Goal: Task Accomplishment & Management: Manage account settings

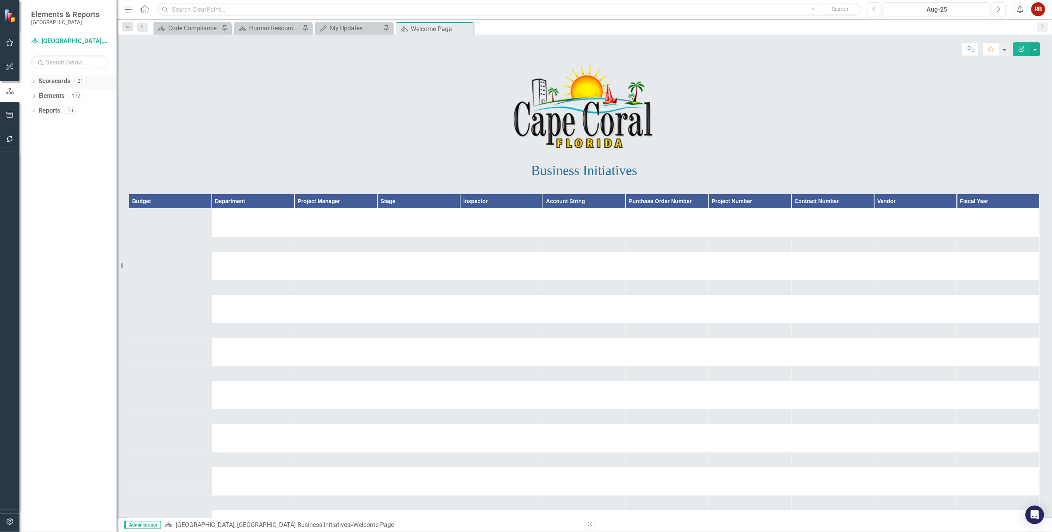
click at [31, 81] on icon "Dropdown" at bounding box center [33, 82] width 5 height 4
drag, startPoint x: 50, startPoint y: 110, endPoint x: 5, endPoint y: 110, distance: 44.7
click at [50, 110] on link "[GEOGRAPHIC_DATA], [GEOGRAPHIC_DATA] Strategic Plan" at bounding box center [80, 110] width 74 height 9
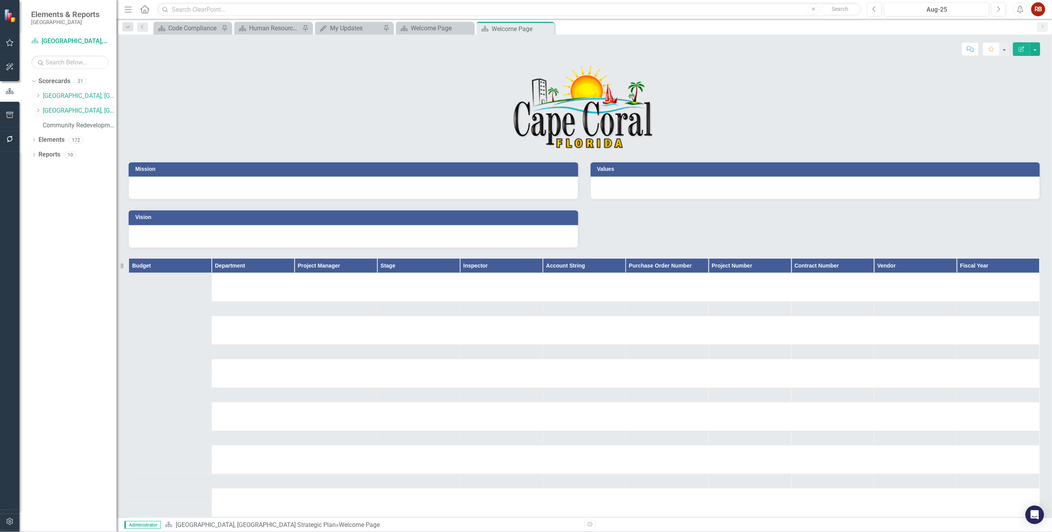
click at [35, 112] on icon "Dropdown" at bounding box center [38, 110] width 6 height 5
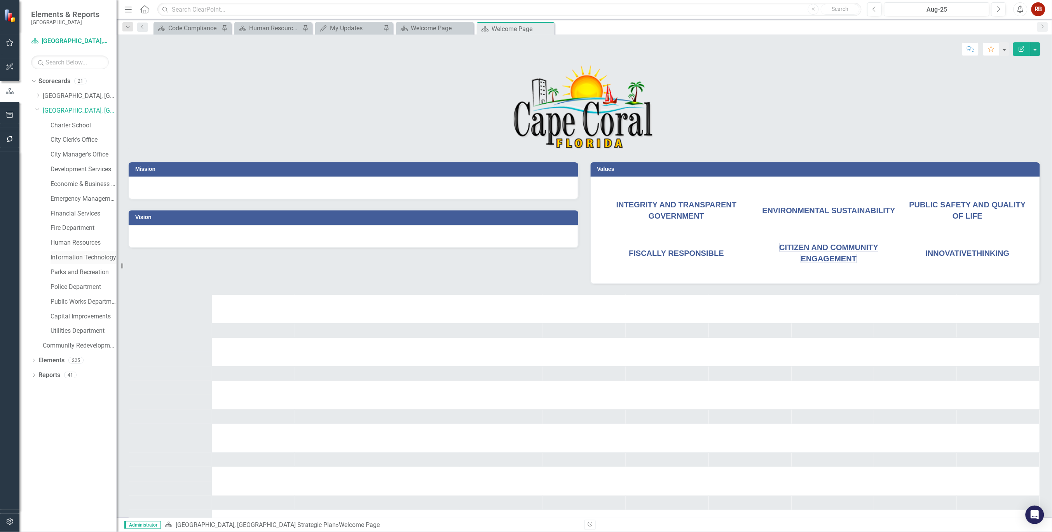
click at [71, 259] on link "Information Technology" at bounding box center [84, 257] width 66 height 9
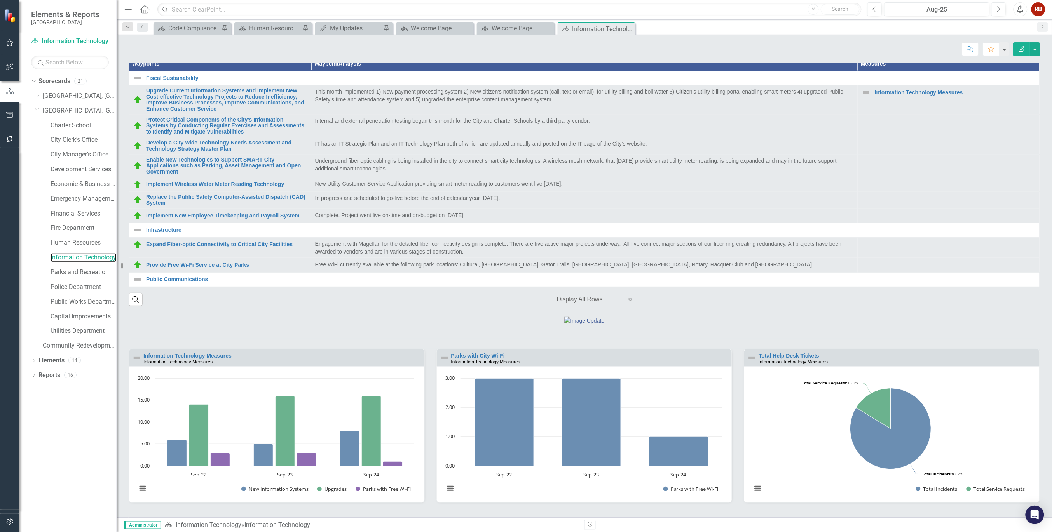
scroll to position [259, 0]
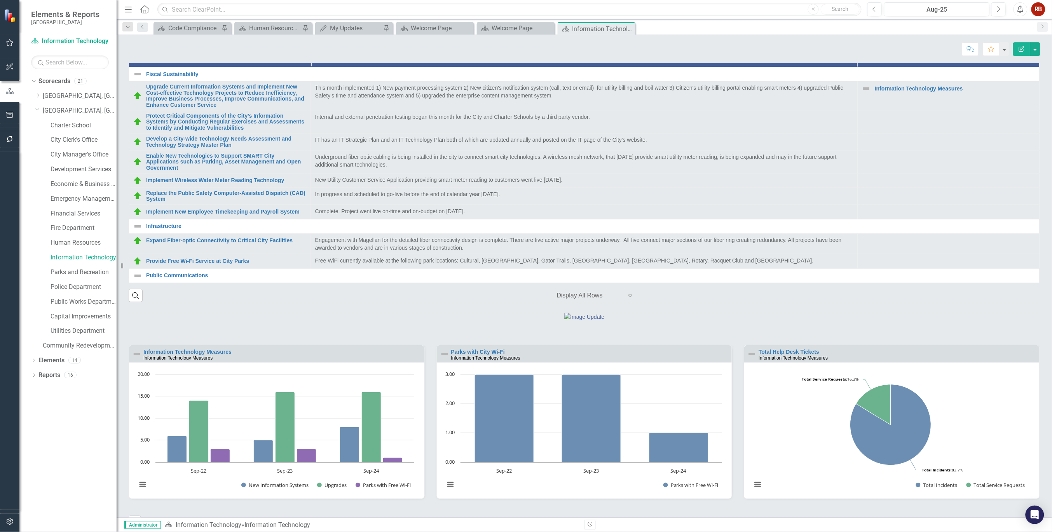
click at [997, 0] on div "Menu Home Search Close Search Previous Aug-25 Next Alerts RB User Edit Profile …" at bounding box center [584, 9] width 935 height 19
click at [995, 10] on button "Next" at bounding box center [998, 9] width 14 height 14
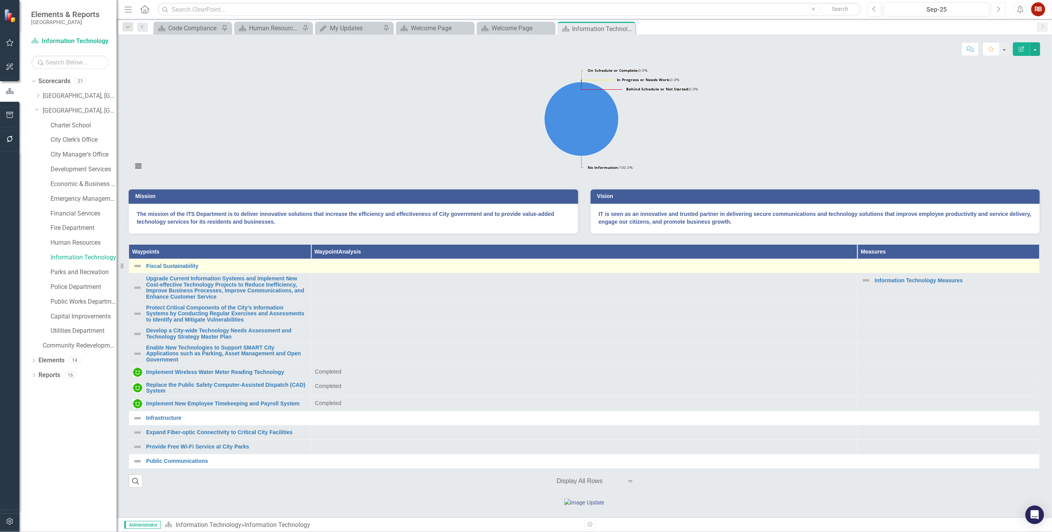
scroll to position [86, 0]
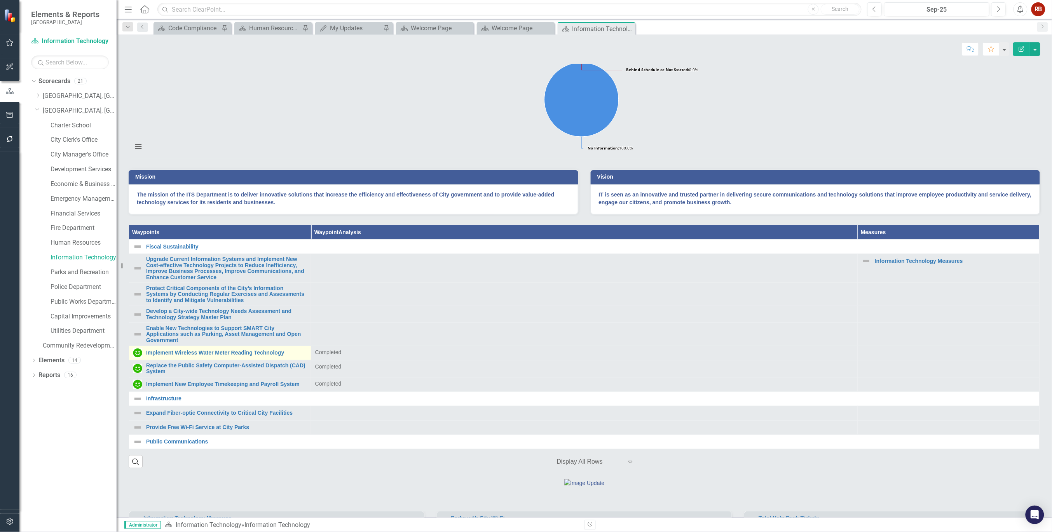
click at [167, 361] on td "Implement Wireless Water Meter Reading Technology Link Map View Link Map Edit E…" at bounding box center [220, 353] width 182 height 14
click at [167, 356] on link "Implement Wireless Water Meter Reading Technology" at bounding box center [226, 353] width 161 height 6
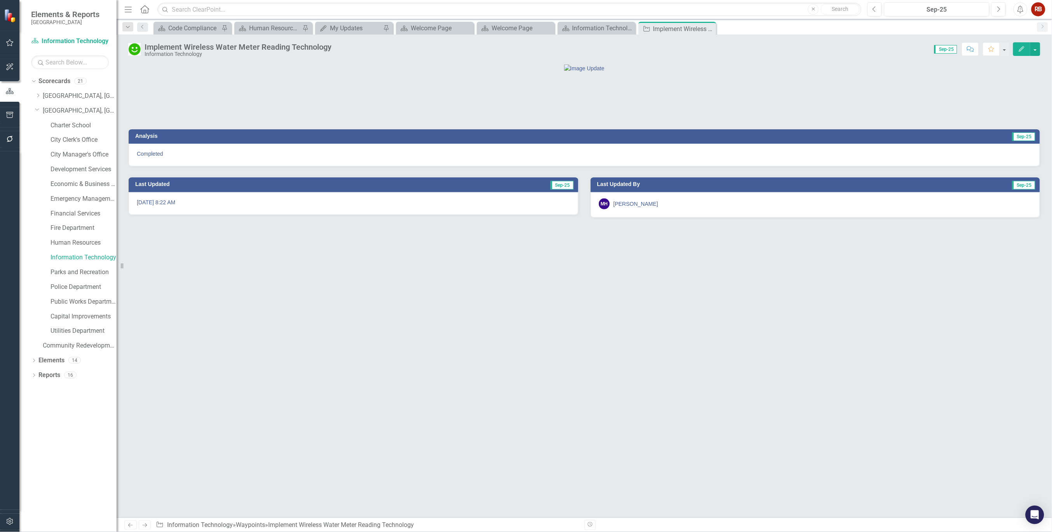
click at [1023, 51] on icon "Edit" at bounding box center [1021, 48] width 7 height 5
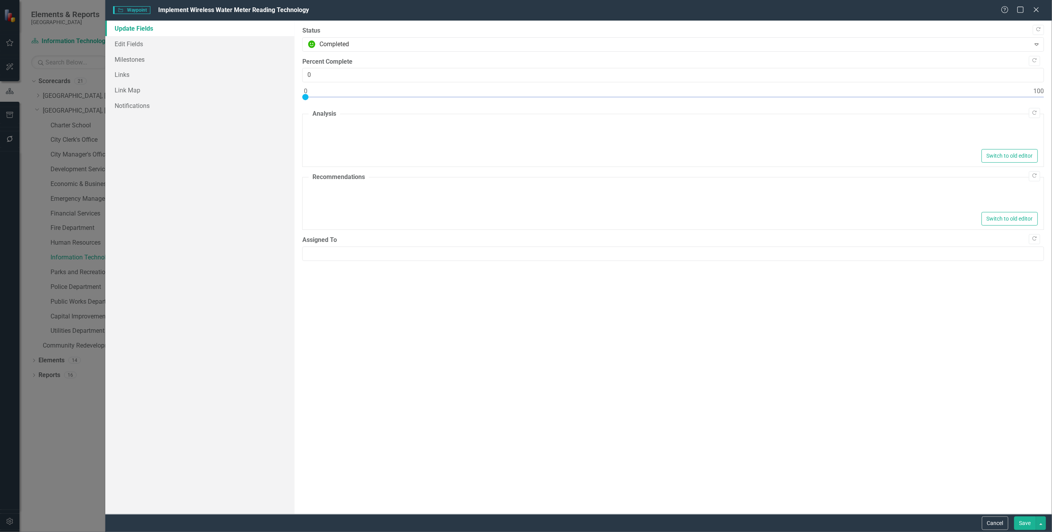
type textarea "<p>Completed</p>"
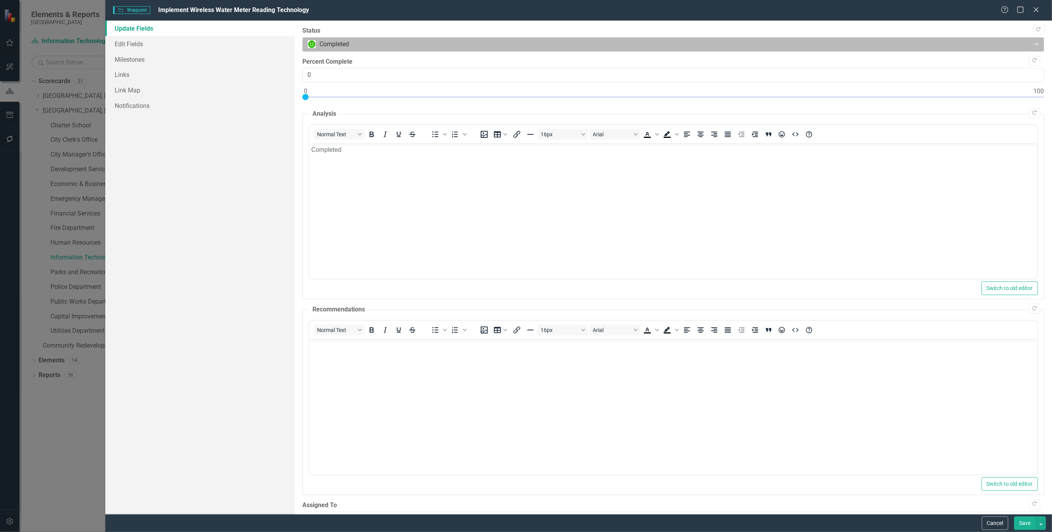
click at [1033, 47] on icon "Expand" at bounding box center [1037, 44] width 8 height 6
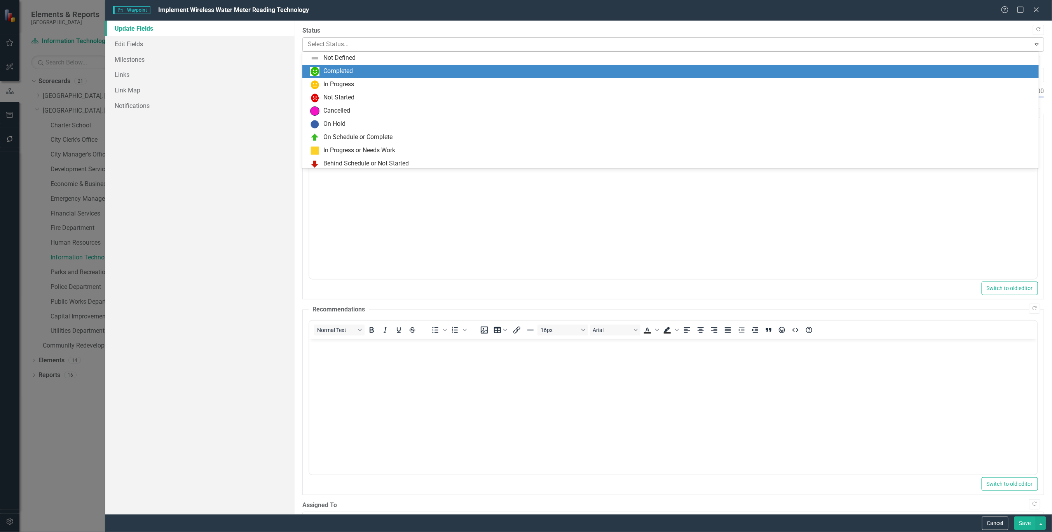
scroll to position [13, 0]
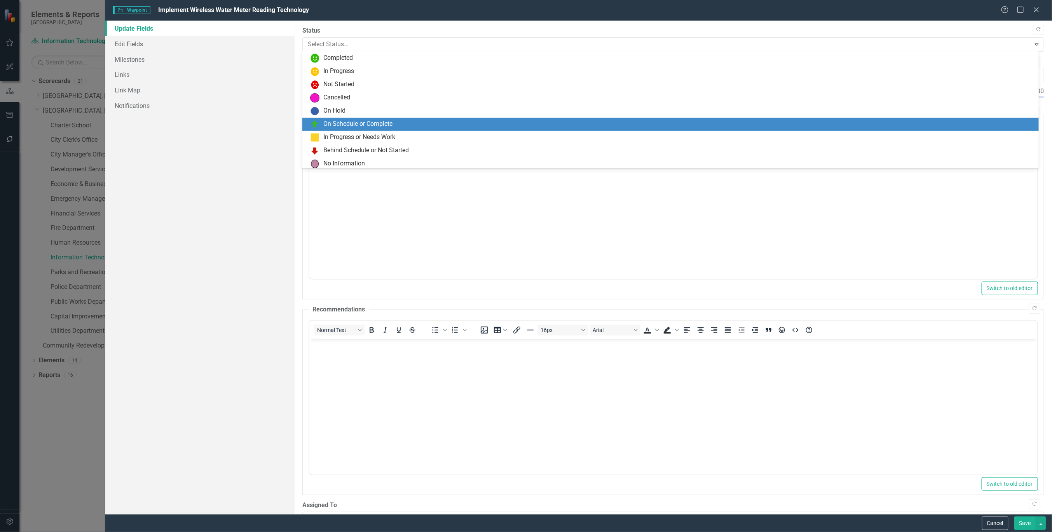
click at [248, 199] on div "Update Fields Edit Fields Milestones Links Link Map Notifications" at bounding box center [199, 268] width 189 height 494
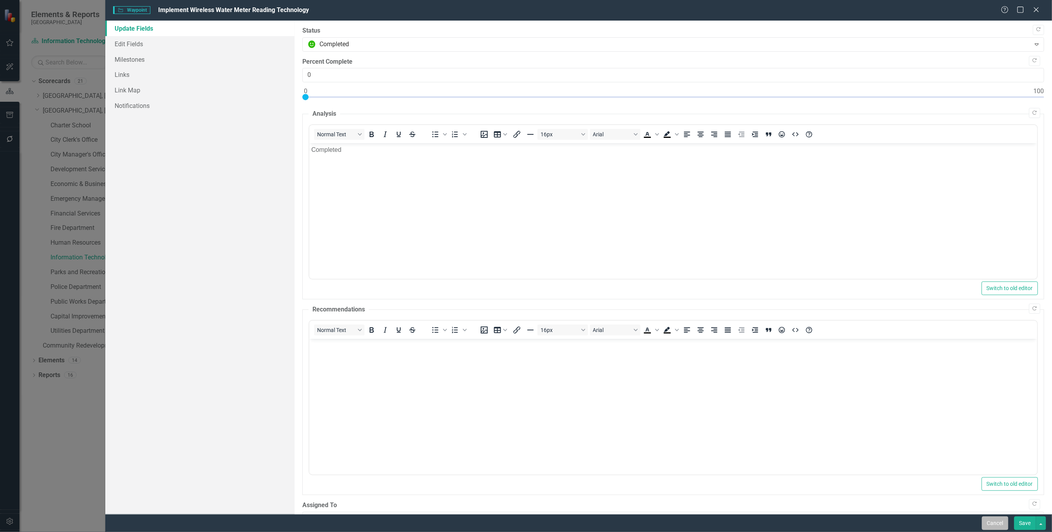
click at [987, 521] on button "Cancel" at bounding box center [995, 524] width 26 height 14
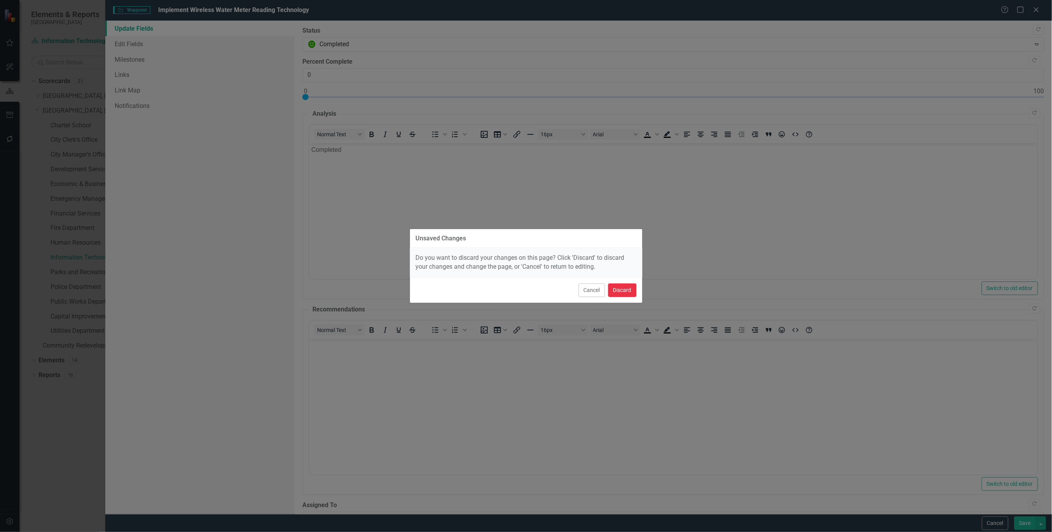
click at [618, 291] on button "Discard" at bounding box center [622, 291] width 28 height 14
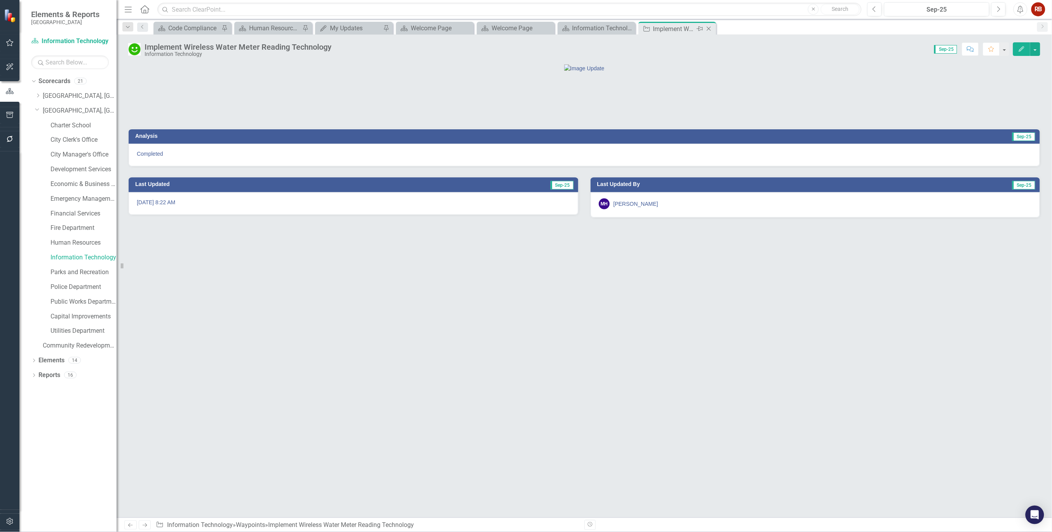
click at [710, 31] on icon "Close" at bounding box center [709, 29] width 8 height 6
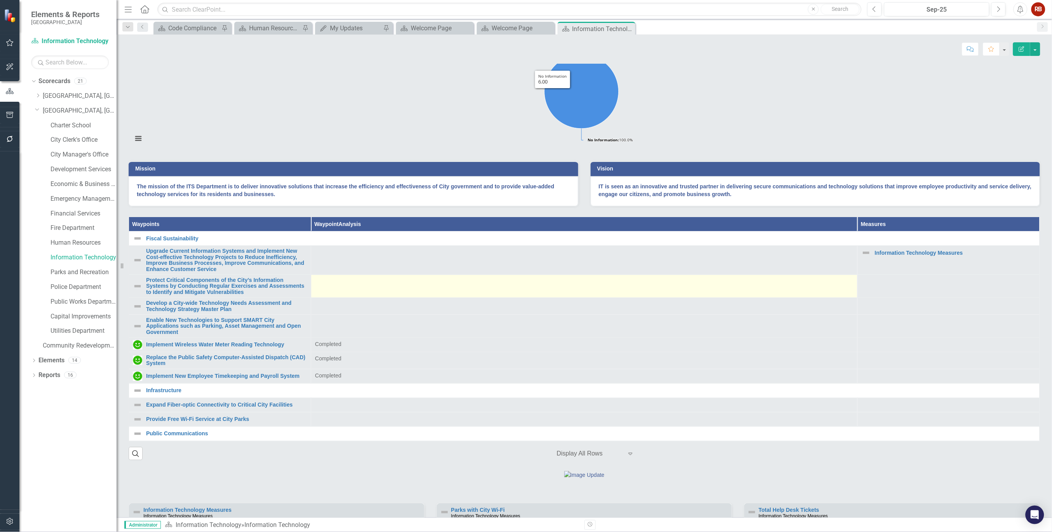
scroll to position [129, 0]
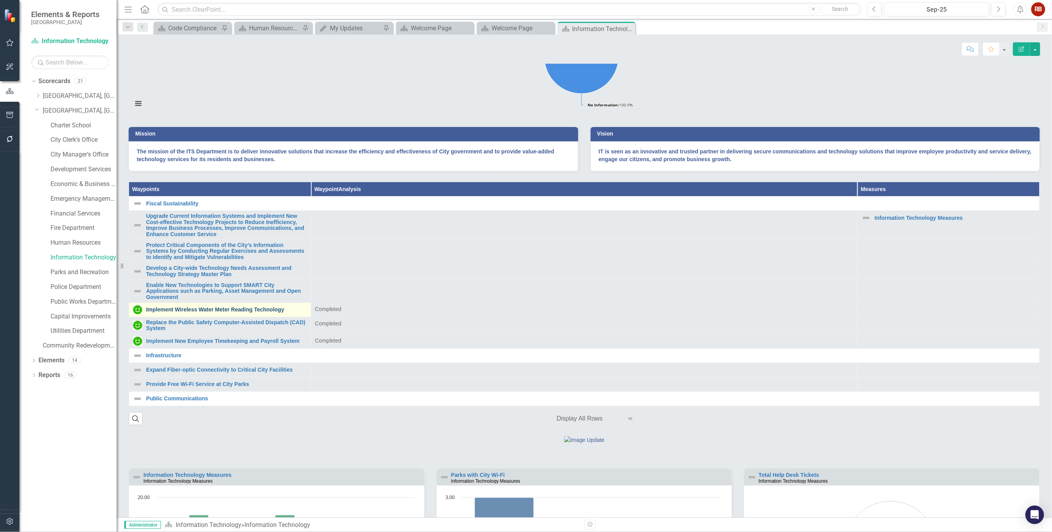
click at [253, 313] on link "Implement Wireless Water Meter Reading Technology" at bounding box center [226, 310] width 161 height 6
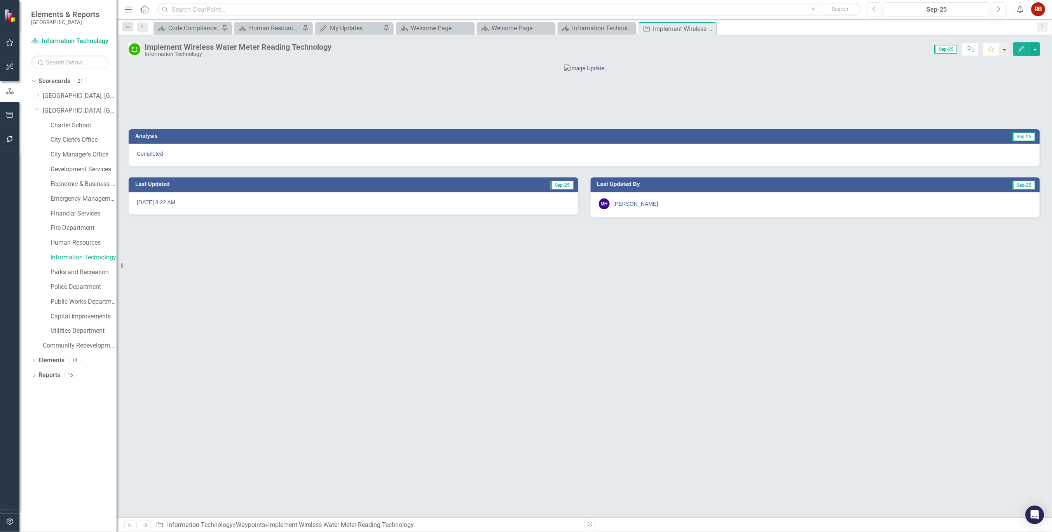
click at [1026, 49] on button "Edit" at bounding box center [1021, 49] width 17 height 14
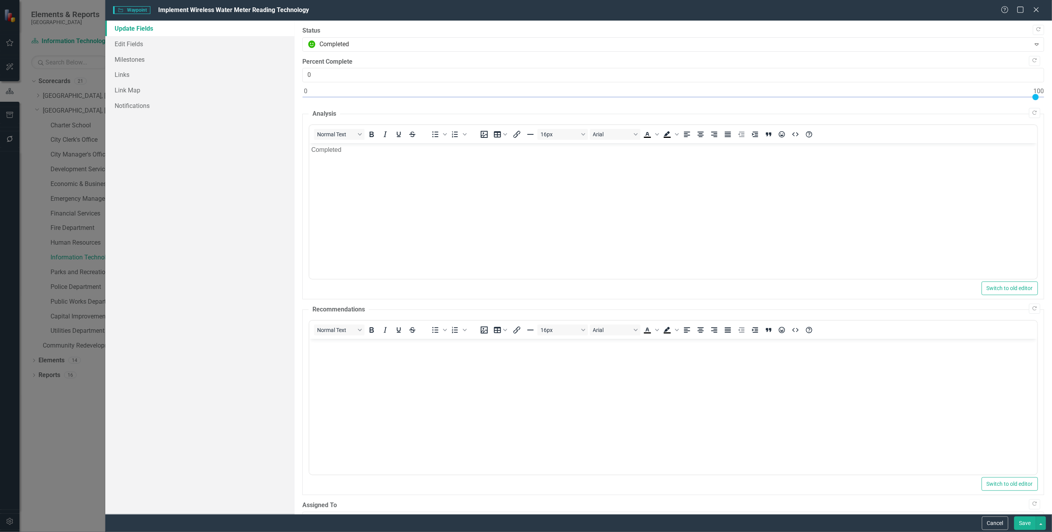
type input "100"
click at [1036, 98] on div at bounding box center [673, 99] width 742 height 10
click at [124, 42] on link "Edit Fields" at bounding box center [199, 44] width 189 height 16
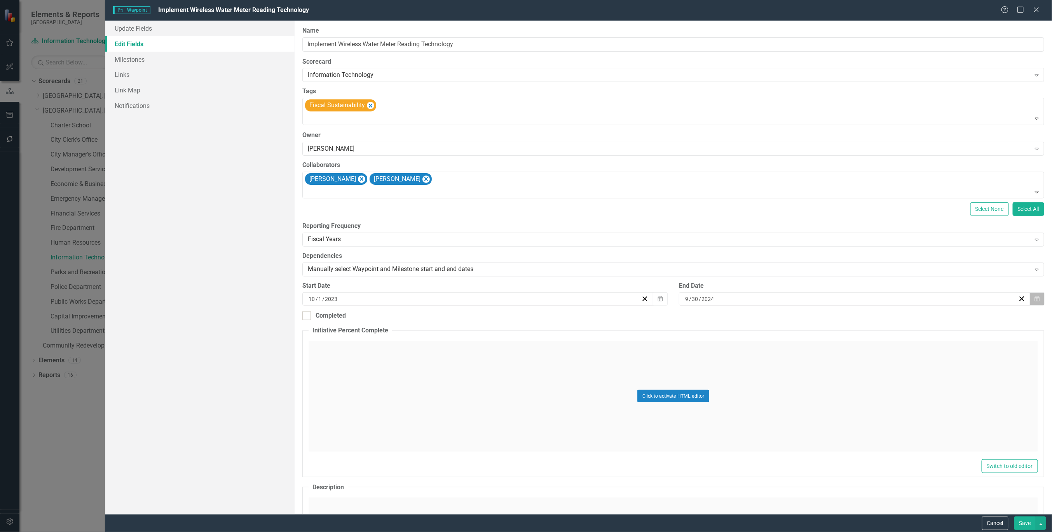
click at [1035, 299] on button "Calendar" at bounding box center [1037, 299] width 15 height 13
click at [891, 315] on button "›" at bounding box center [892, 318] width 17 height 17
click at [835, 342] on button "1" at bounding box center [831, 345] width 19 height 14
click at [310, 317] on div at bounding box center [306, 316] width 9 height 9
click at [307, 317] on input "Completed" at bounding box center [304, 314] width 5 height 5
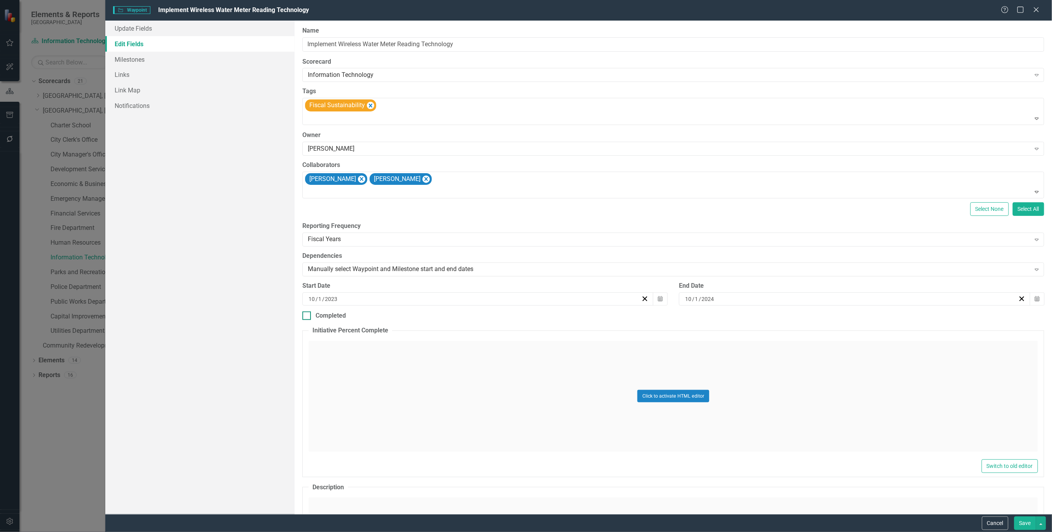
checkbox input "true"
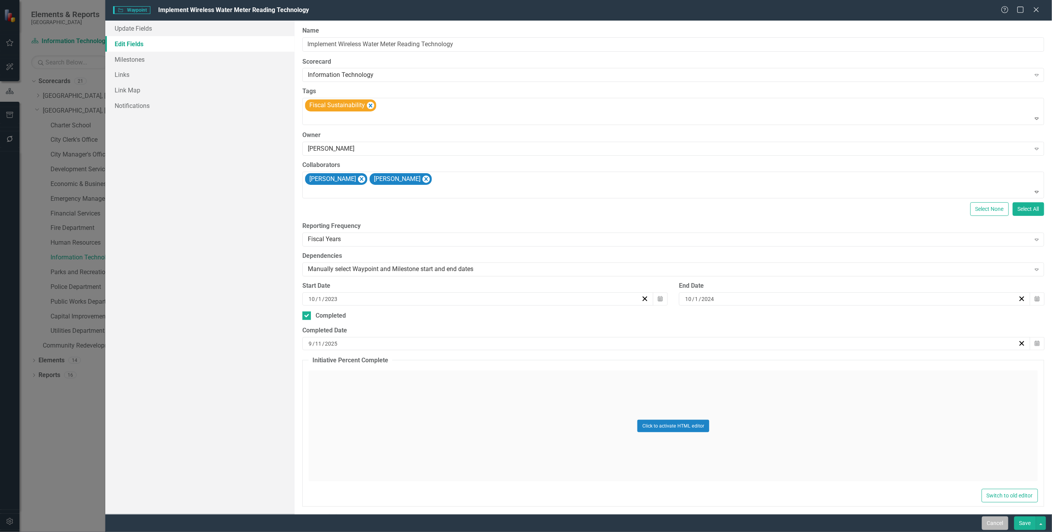
click at [985, 523] on button "Cancel" at bounding box center [995, 524] width 26 height 14
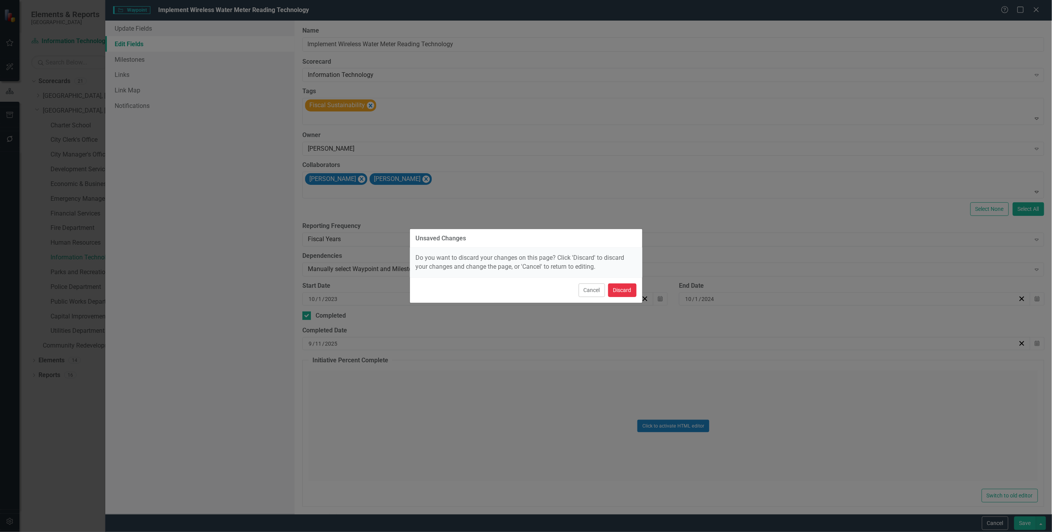
click at [625, 290] on button "Discard" at bounding box center [622, 291] width 28 height 14
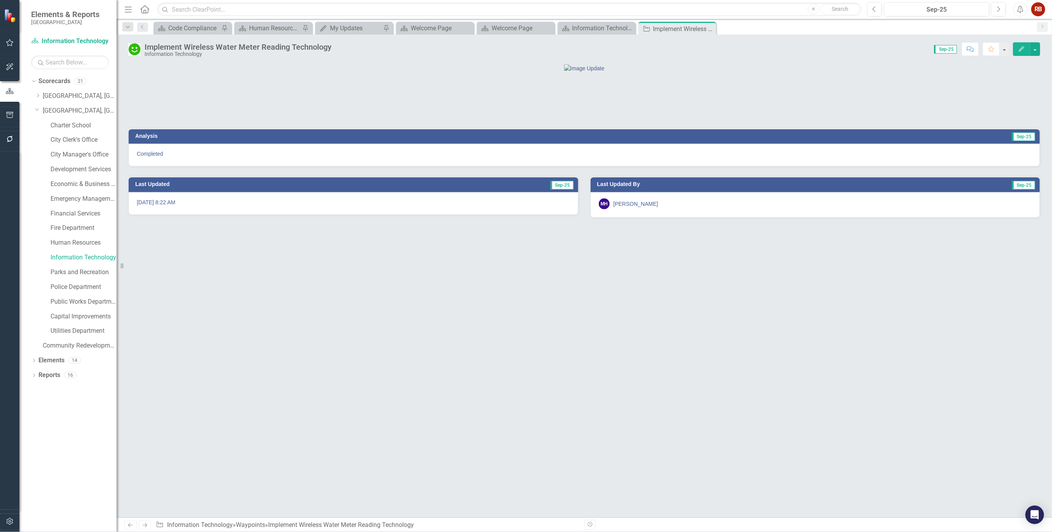
click at [1020, 49] on icon "Edit" at bounding box center [1021, 48] width 7 height 5
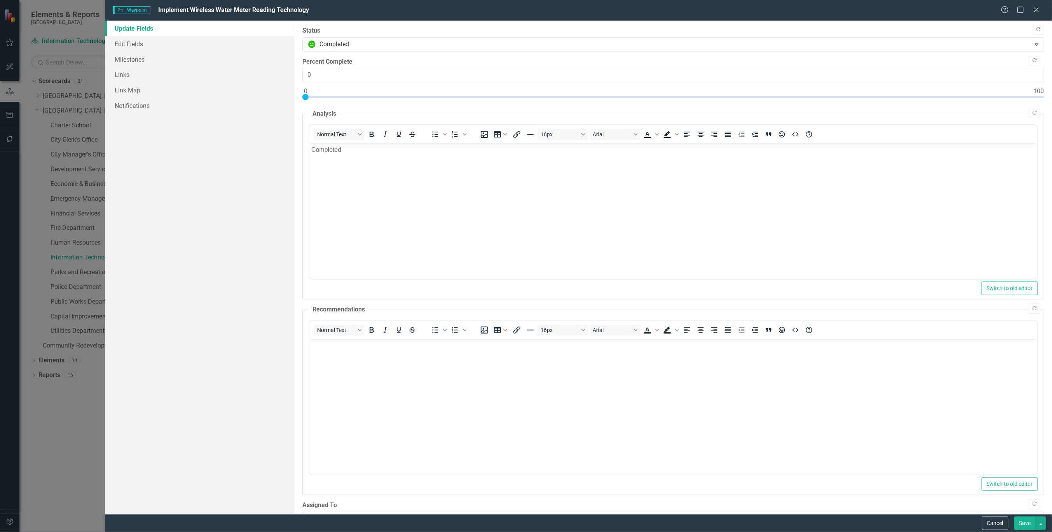
click at [1037, 97] on div at bounding box center [673, 99] width 742 height 10
type input "100"
click at [137, 42] on link "Edit Fields" at bounding box center [199, 44] width 189 height 16
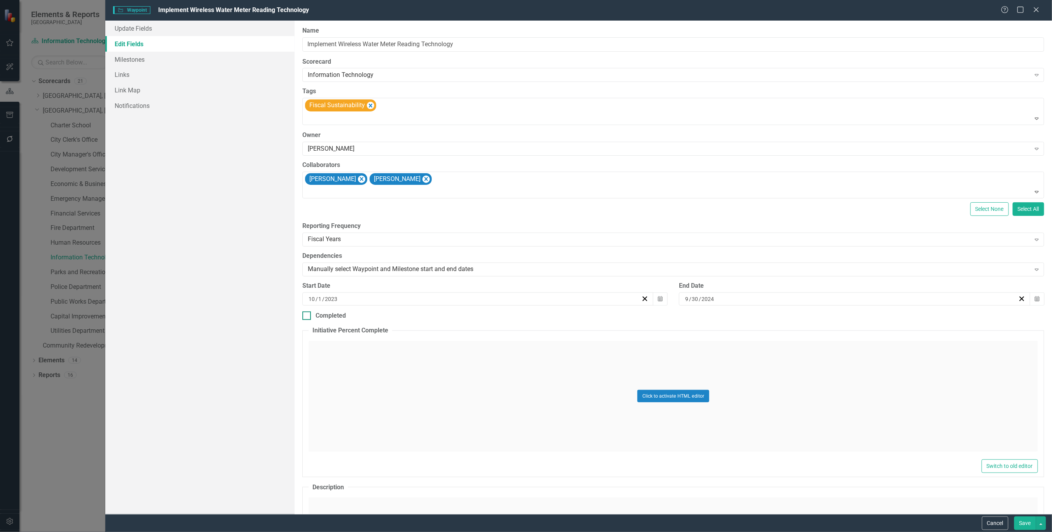
click at [303, 315] on input "Completed" at bounding box center [304, 314] width 5 height 5
checkbox input "true"
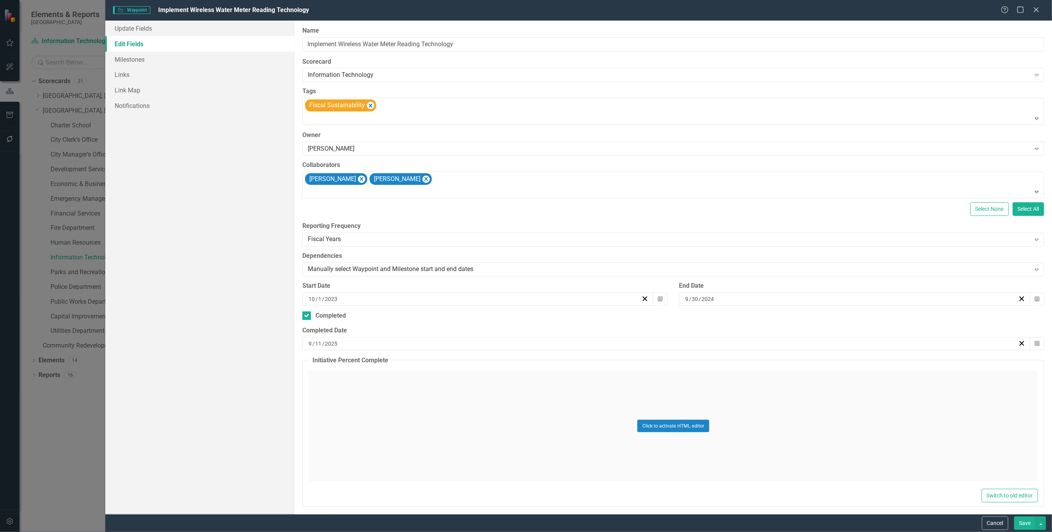
click at [355, 343] on div "[DATE]" at bounding box center [662, 344] width 711 height 8
click at [656, 361] on span "[DATE]" at bounding box center [664, 363] width 16 height 6
click at [619, 467] on abbr "October" at bounding box center [618, 470] width 19 height 6
click at [669, 361] on span "[DATE]" at bounding box center [664, 363] width 16 height 6
click at [671, 360] on button "2025" at bounding box center [663, 363] width 67 height 17
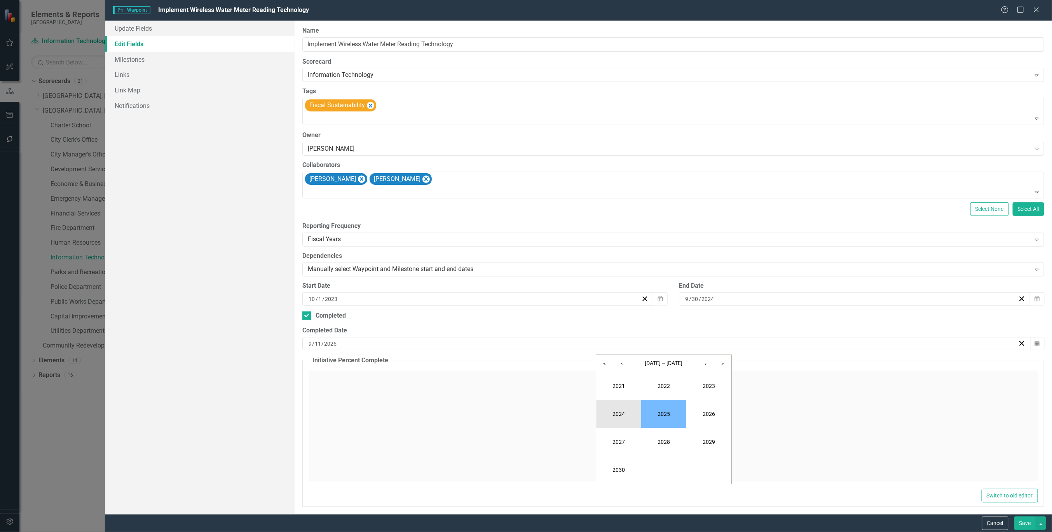
click at [620, 413] on button "2024" at bounding box center [618, 414] width 45 height 28
click at [629, 463] on button "October" at bounding box center [618, 470] width 45 height 28
click at [650, 389] on button "1" at bounding box center [644, 390] width 19 height 14
click at [1022, 523] on button "Save" at bounding box center [1025, 524] width 22 height 14
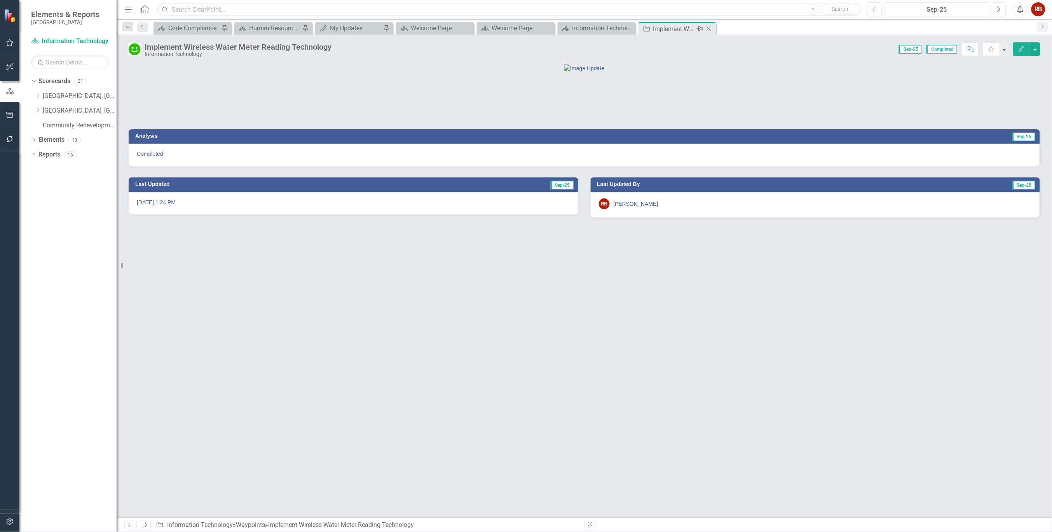
click at [709, 31] on icon "Close" at bounding box center [709, 29] width 8 height 6
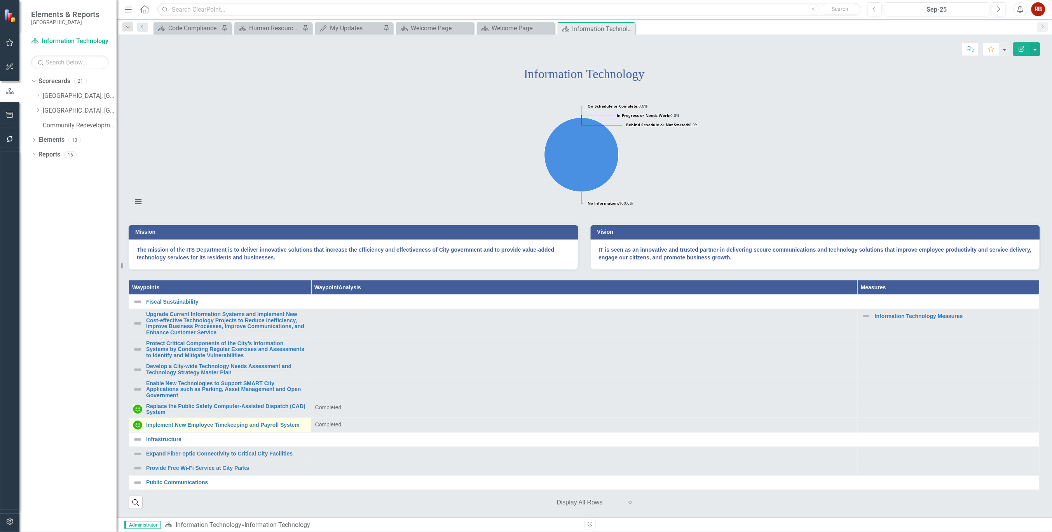
scroll to position [86, 0]
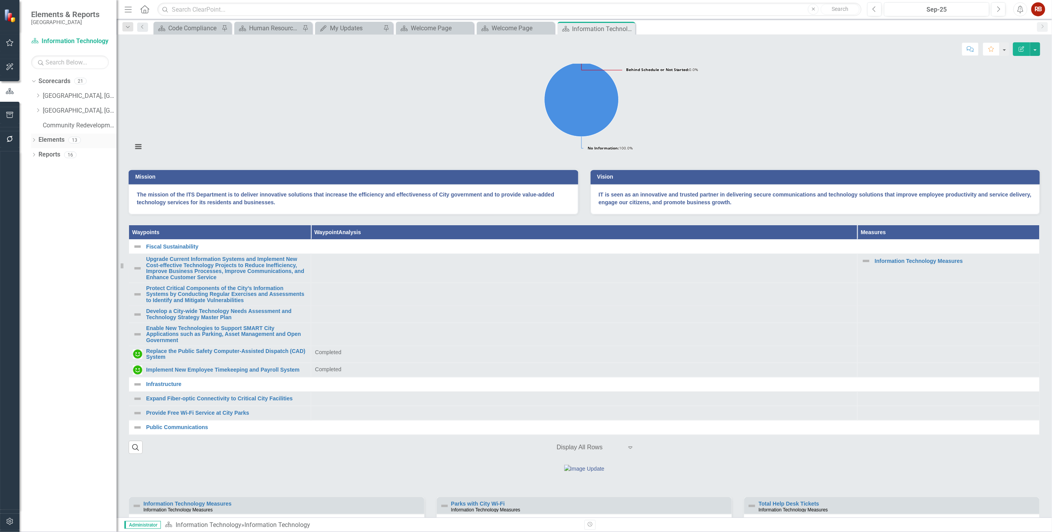
click at [33, 140] on icon "Dropdown" at bounding box center [33, 141] width 5 height 4
click at [47, 166] on icon "Waypoint" at bounding box center [46, 169] width 8 height 6
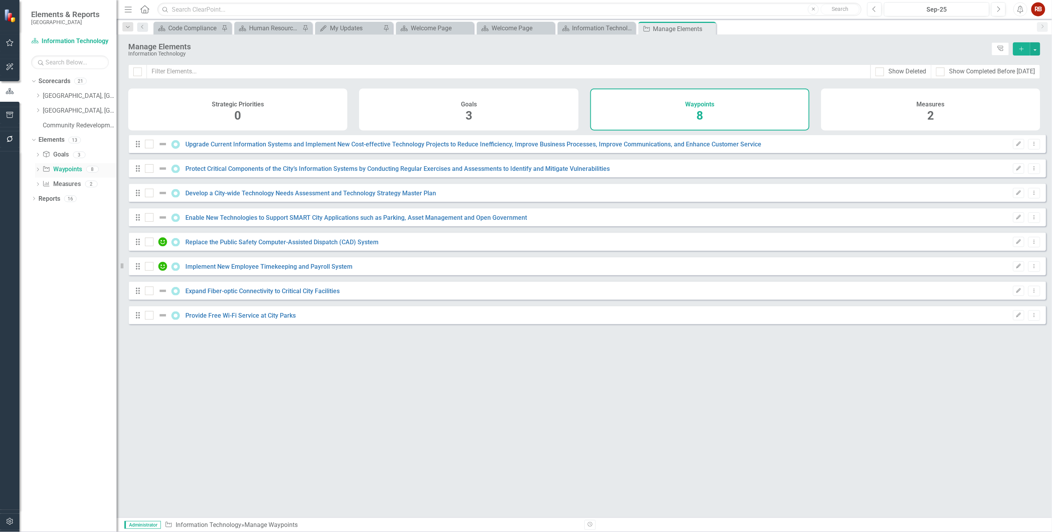
checkbox input "false"
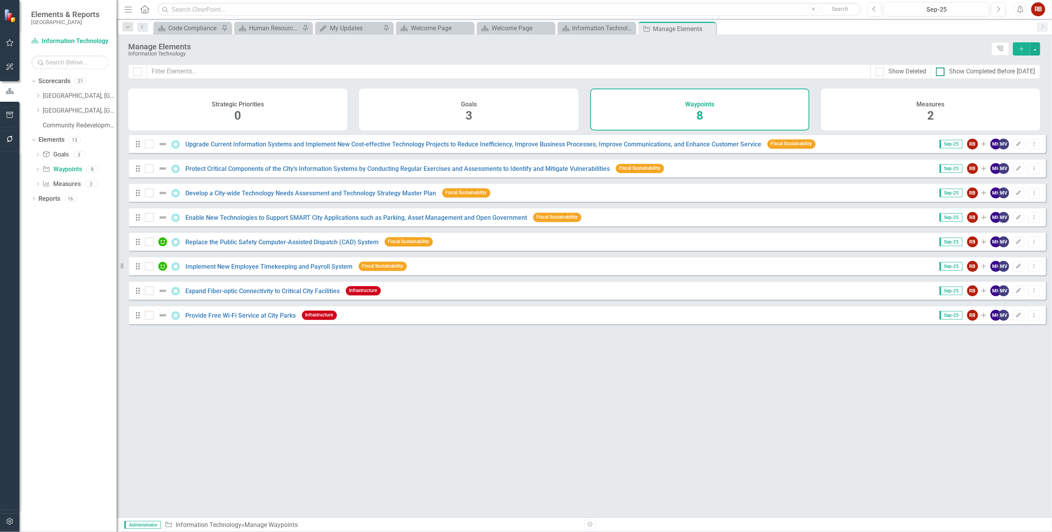
click at [939, 69] on input "Show Completed Before [DATE]" at bounding box center [938, 70] width 5 height 5
checkbox input "true"
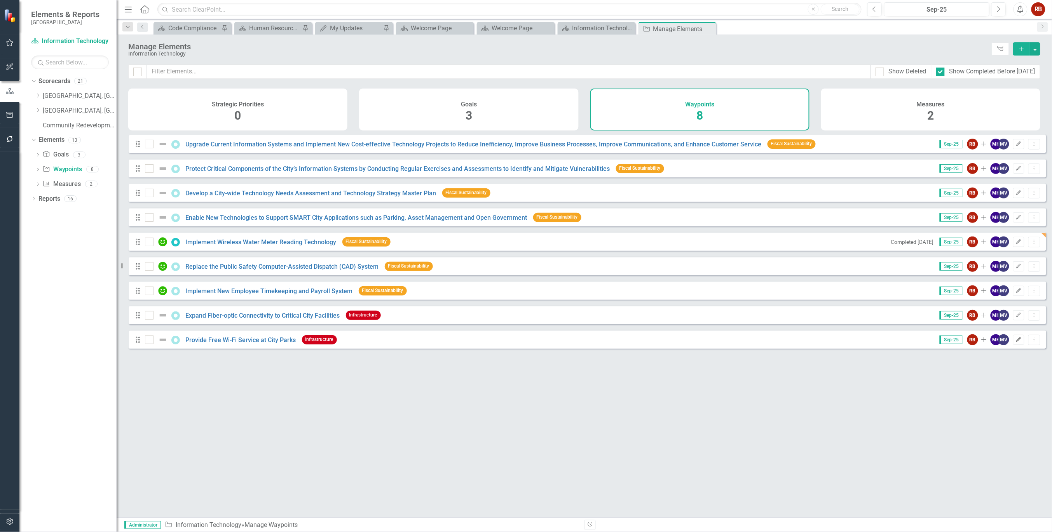
click at [1016, 342] on icon "Edit" at bounding box center [1019, 340] width 6 height 5
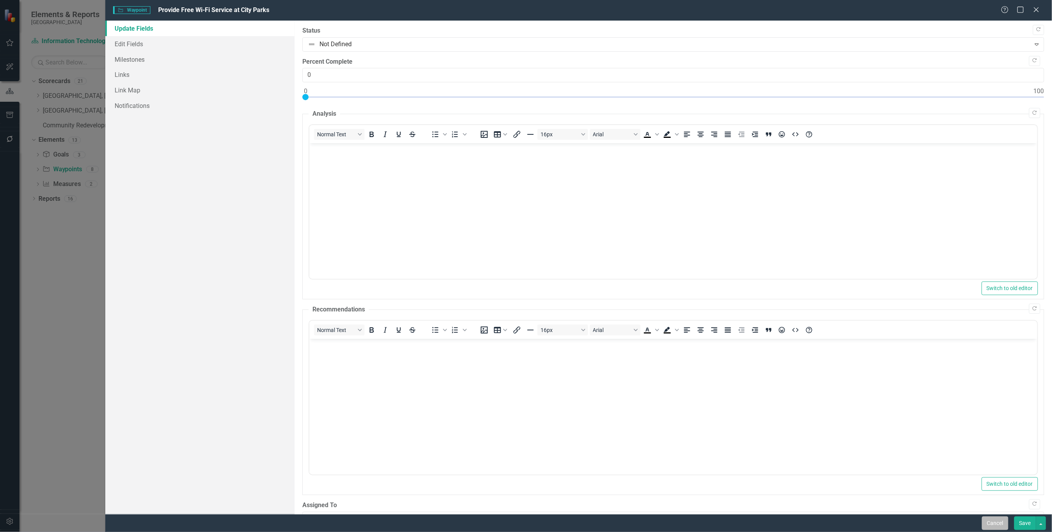
click at [998, 523] on button "Cancel" at bounding box center [995, 524] width 26 height 14
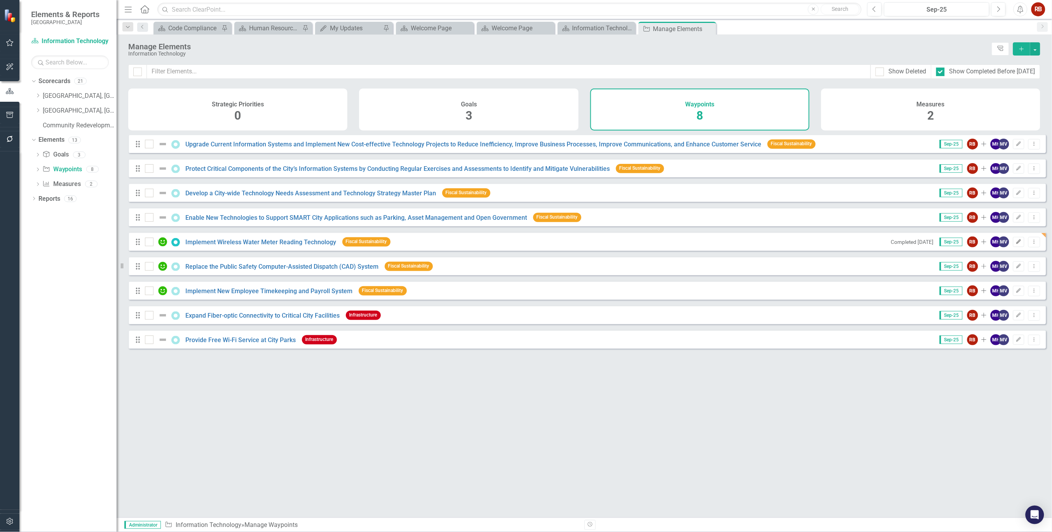
click at [1016, 244] on icon "button" at bounding box center [1018, 241] width 5 height 5
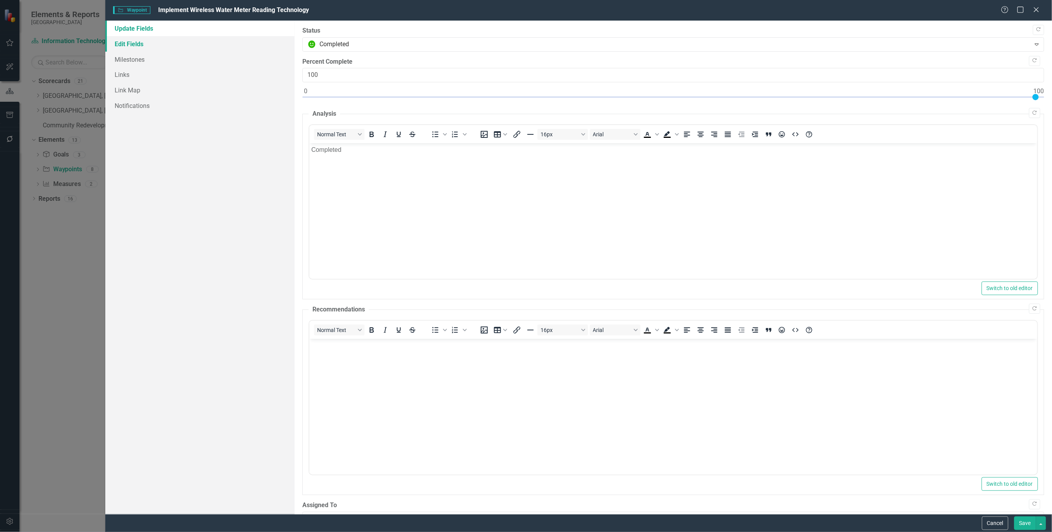
click at [118, 48] on link "Edit Fields" at bounding box center [199, 44] width 189 height 16
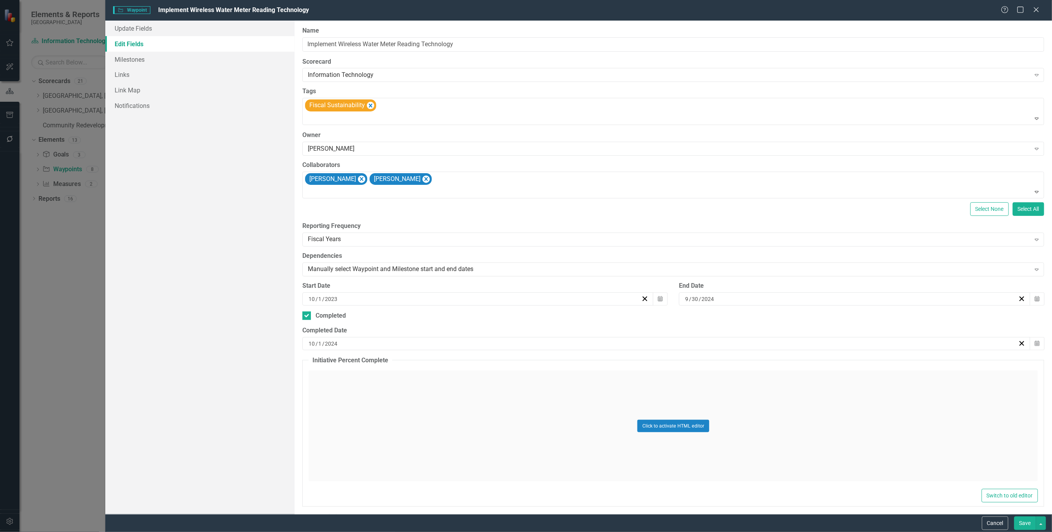
click at [354, 344] on div "[DATE]" at bounding box center [662, 344] width 711 height 8
click at [682, 443] on abbr "31" at bounding box center [683, 446] width 6 height 6
click at [1023, 518] on button "Save" at bounding box center [1025, 524] width 22 height 14
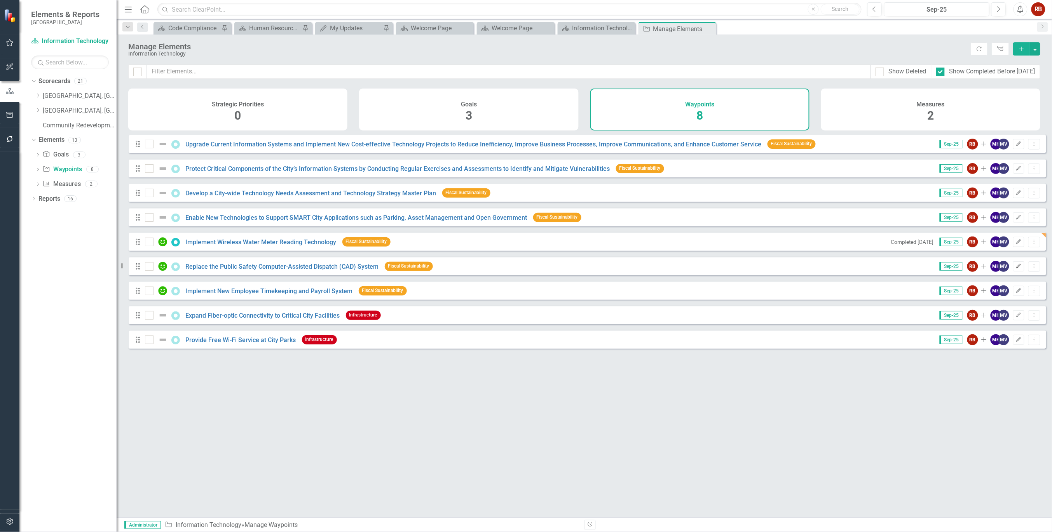
click at [1016, 269] on icon "Edit" at bounding box center [1019, 266] width 6 height 5
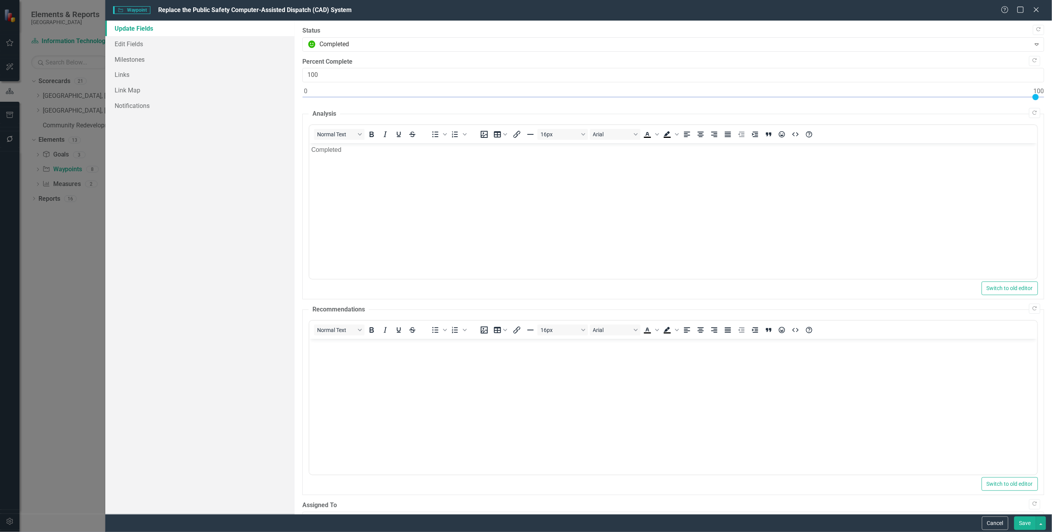
type input "100"
click at [1036, 98] on div at bounding box center [673, 99] width 742 height 10
click at [126, 41] on link "Edit Fields" at bounding box center [199, 44] width 189 height 16
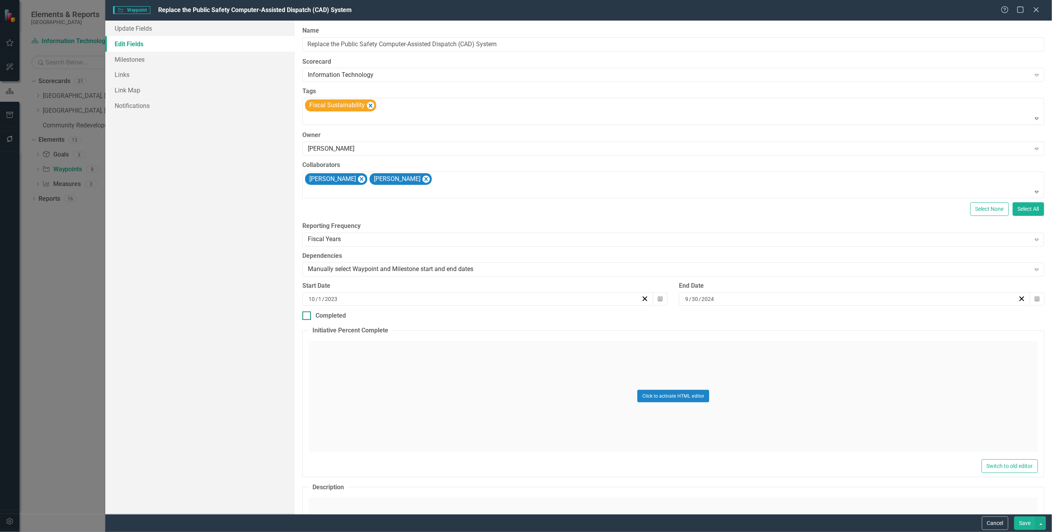
click at [309, 315] on div at bounding box center [306, 316] width 9 height 9
click at [307, 315] on input "Completed" at bounding box center [304, 314] width 5 height 5
checkbox input "true"
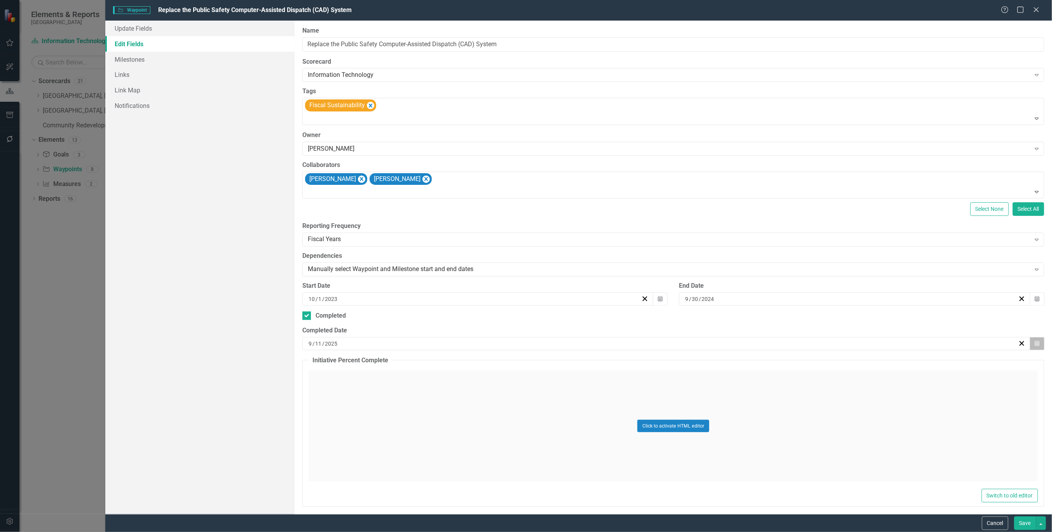
click at [1035, 345] on icon "button" at bounding box center [1037, 343] width 5 height 5
click at [659, 358] on button "[DATE]" at bounding box center [663, 363] width 67 height 17
click at [666, 362] on span "2025" at bounding box center [663, 363] width 12 height 6
click at [612, 418] on button "2024" at bounding box center [618, 414] width 45 height 28
click at [660, 467] on abbr "November" at bounding box center [663, 470] width 25 height 6
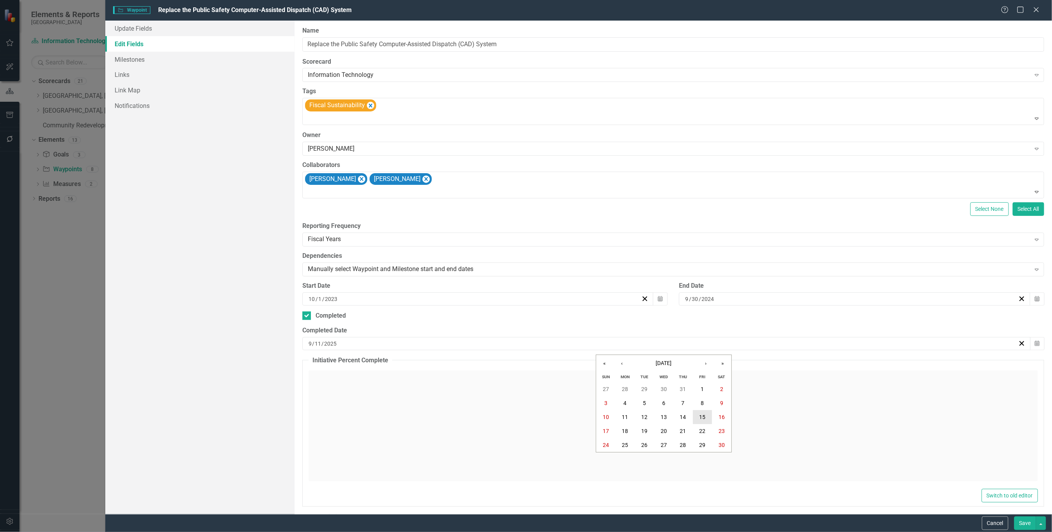
click at [700, 417] on abbr "15" at bounding box center [702, 418] width 6 height 6
click at [1028, 531] on div "Cancel Save" at bounding box center [578, 523] width 946 height 18
click at [344, 342] on div "[DATE]" at bounding box center [662, 344] width 711 height 8
click at [641, 402] on button "5" at bounding box center [644, 404] width 19 height 14
click at [1020, 521] on button "Save" at bounding box center [1025, 524] width 22 height 14
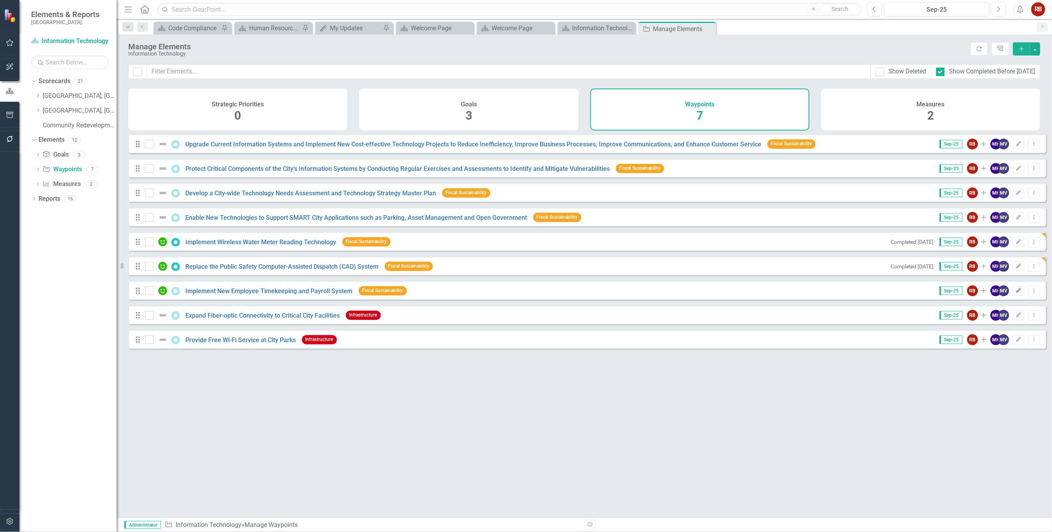
click at [1017, 296] on button "Edit" at bounding box center [1018, 291] width 11 height 10
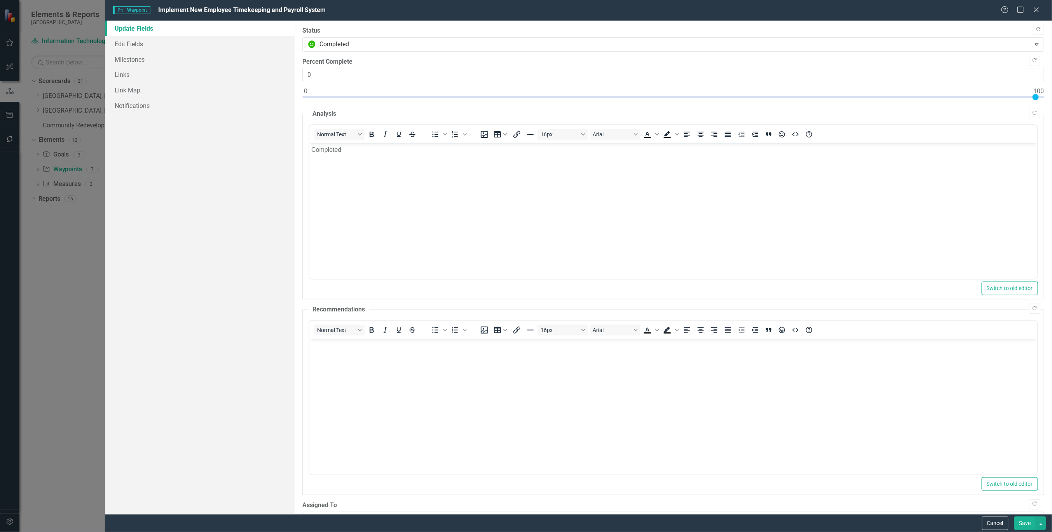
click at [1037, 98] on div at bounding box center [673, 99] width 742 height 10
type input "100"
click at [129, 45] on link "Edit Fields" at bounding box center [199, 44] width 189 height 16
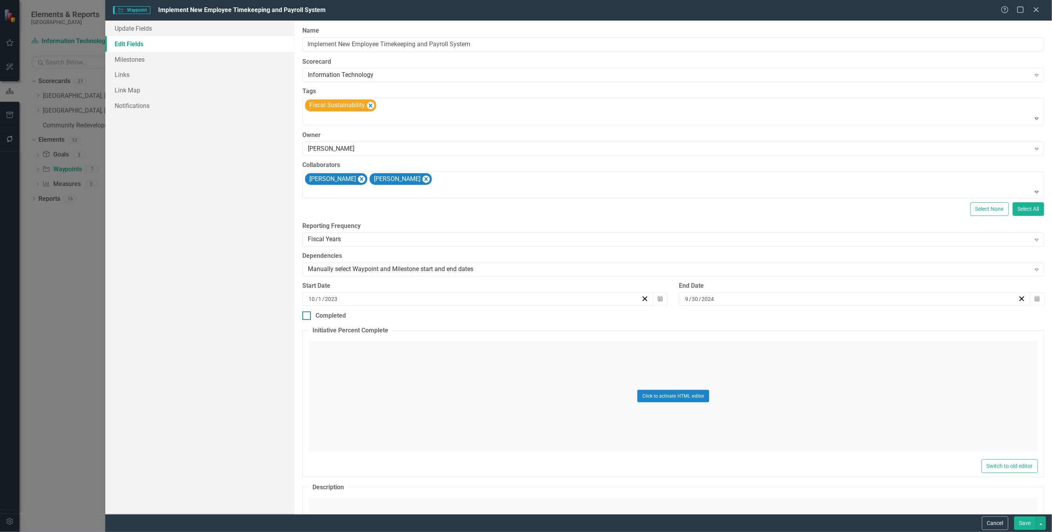
click at [309, 314] on div at bounding box center [306, 316] width 9 height 9
click at [307, 314] on input "Completed" at bounding box center [304, 314] width 5 height 5
checkbox input "true"
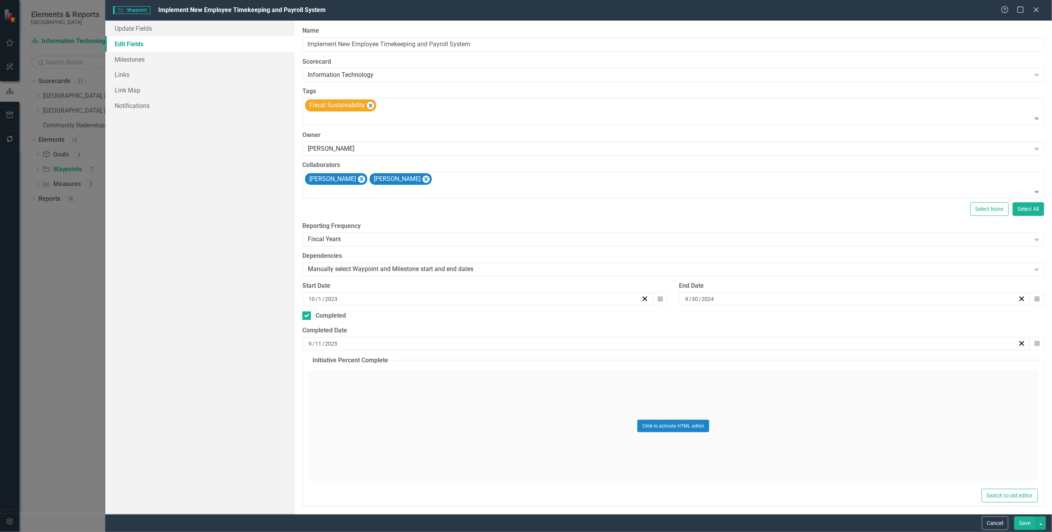
click at [375, 341] on div "[DATE]" at bounding box center [662, 344] width 711 height 8
click at [614, 364] on button "‹" at bounding box center [621, 363] width 17 height 17
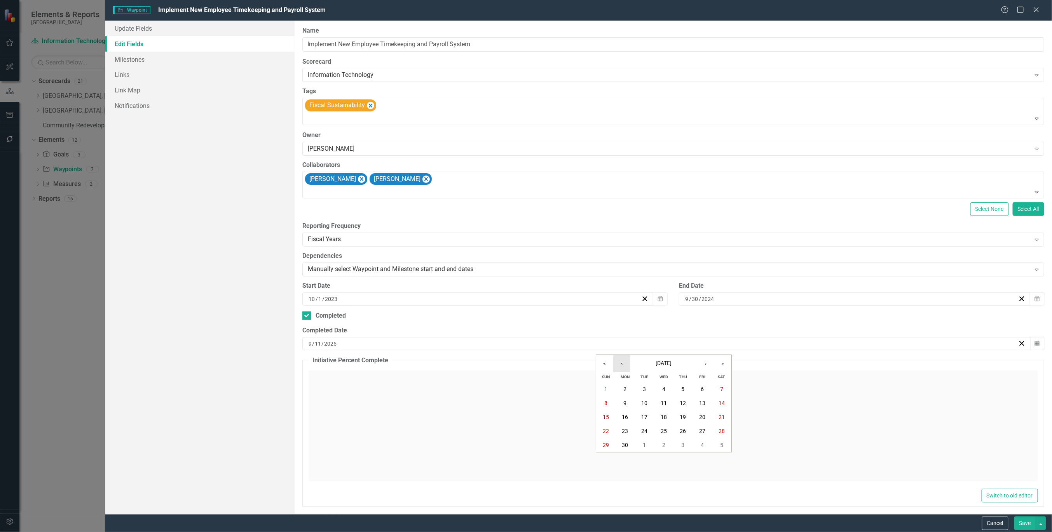
click at [614, 364] on button "‹" at bounding box center [621, 363] width 17 height 17
click at [684, 390] on abbr "2" at bounding box center [682, 390] width 3 height 6
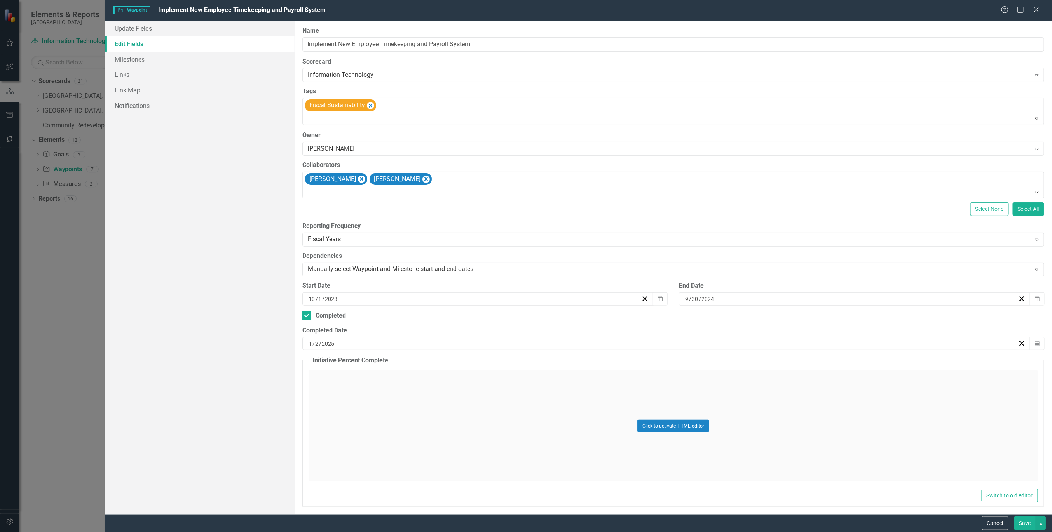
click at [416, 347] on div "[DATE]" at bounding box center [662, 344] width 711 height 8
click at [616, 359] on button "‹" at bounding box center [621, 363] width 17 height 17
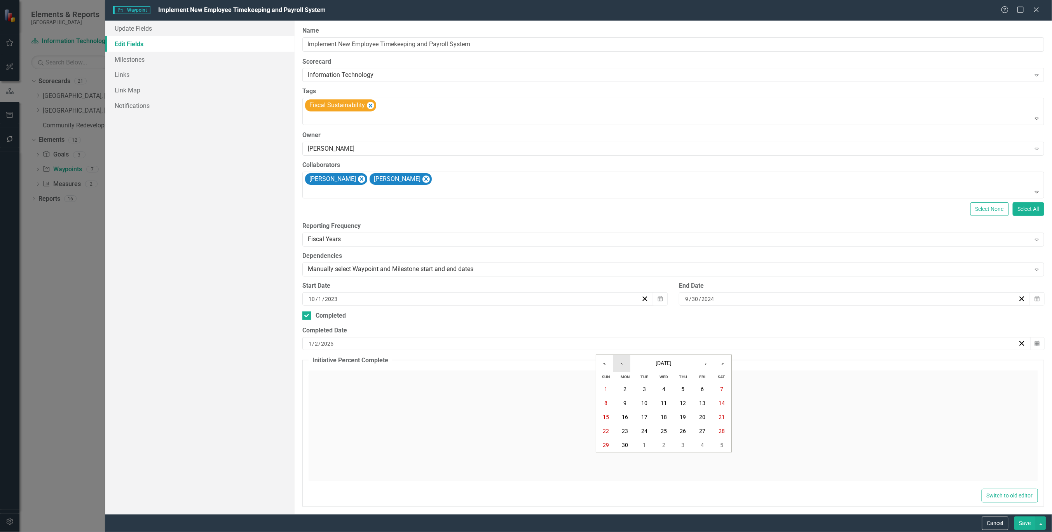
click at [616, 359] on button "‹" at bounding box center [621, 363] width 17 height 17
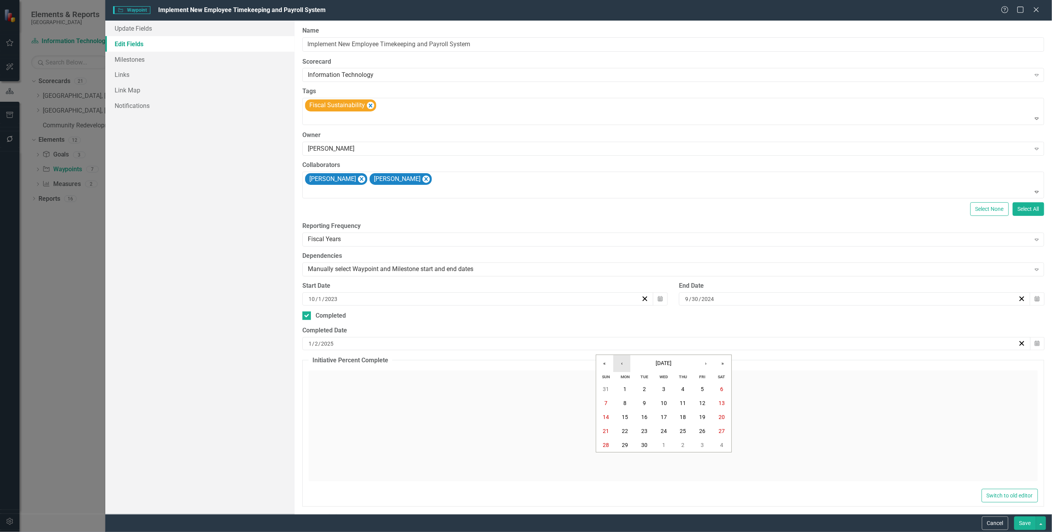
click at [616, 359] on button "‹" at bounding box center [621, 363] width 17 height 17
click at [646, 388] on abbr "2" at bounding box center [644, 390] width 3 height 6
click at [1020, 521] on button "Save" at bounding box center [1025, 524] width 22 height 14
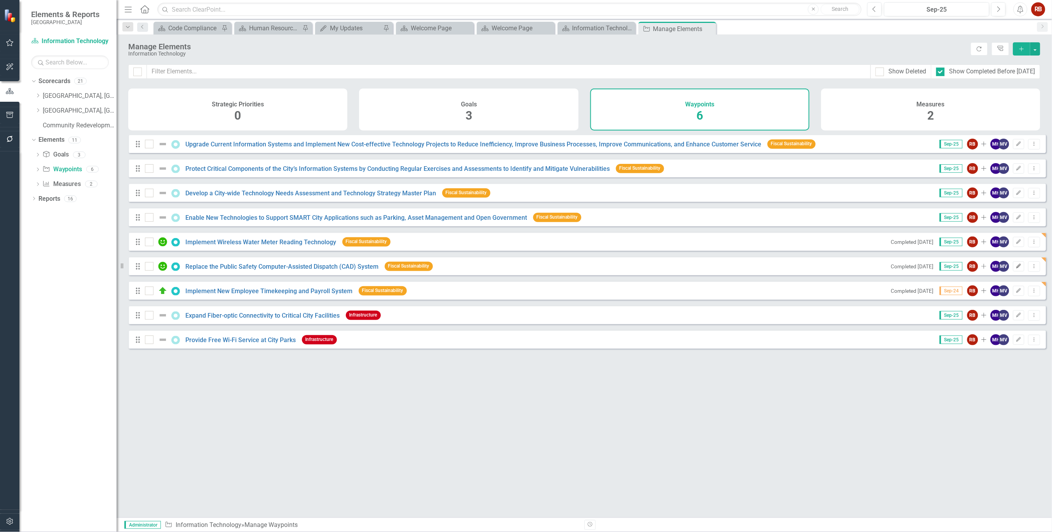
click at [1016, 269] on icon "Edit" at bounding box center [1019, 266] width 6 height 5
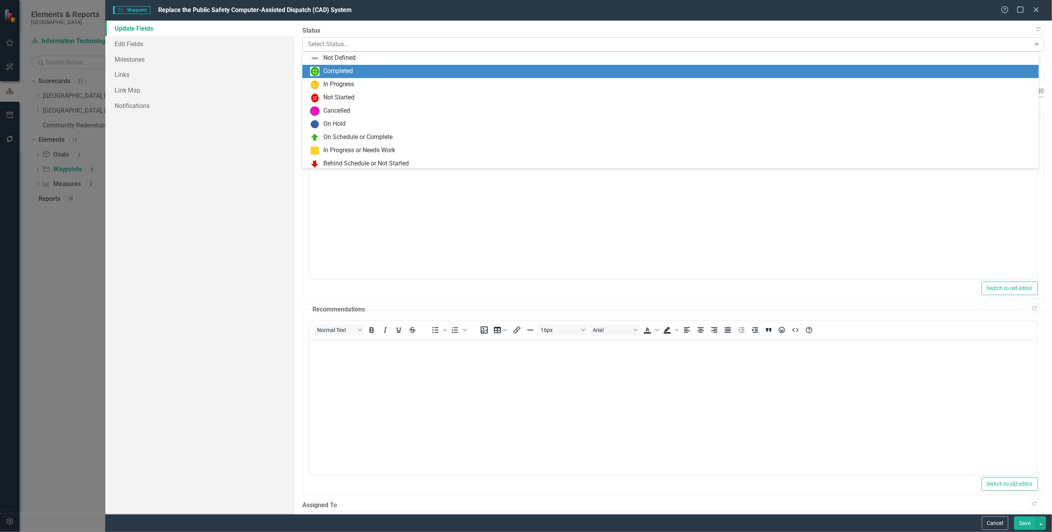
click at [390, 51] on div "Select Status..." at bounding box center [667, 45] width 726 height 14
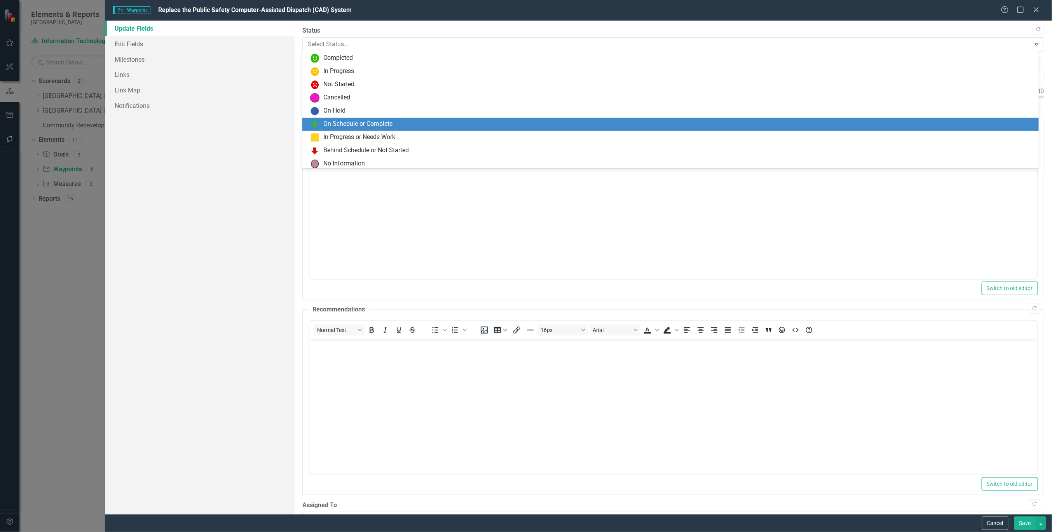
click at [369, 122] on div "On Schedule or Complete" at bounding box center [357, 124] width 69 height 9
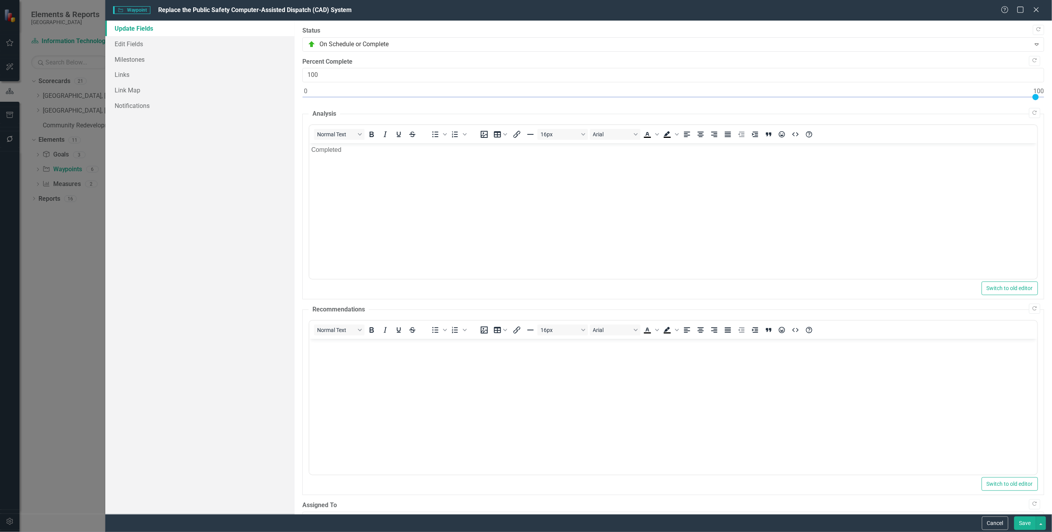
click at [1031, 530] on button "Save" at bounding box center [1025, 524] width 22 height 14
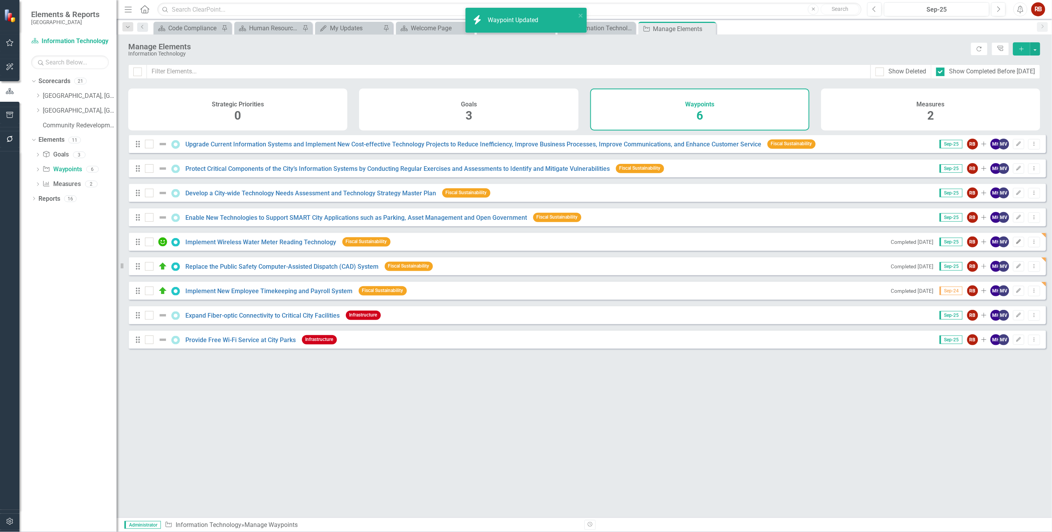
click at [1016, 244] on icon "Edit" at bounding box center [1019, 242] width 6 height 5
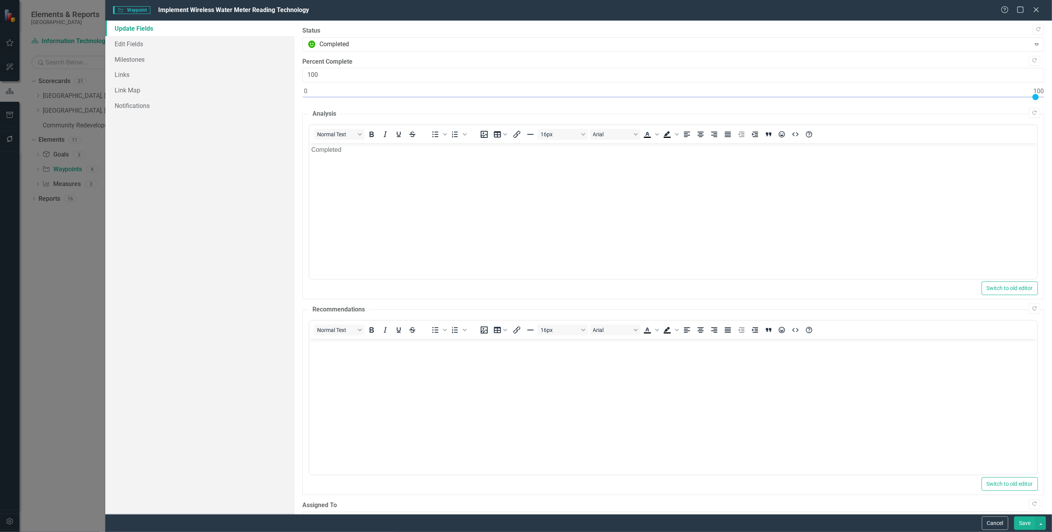
scroll to position [0, 0]
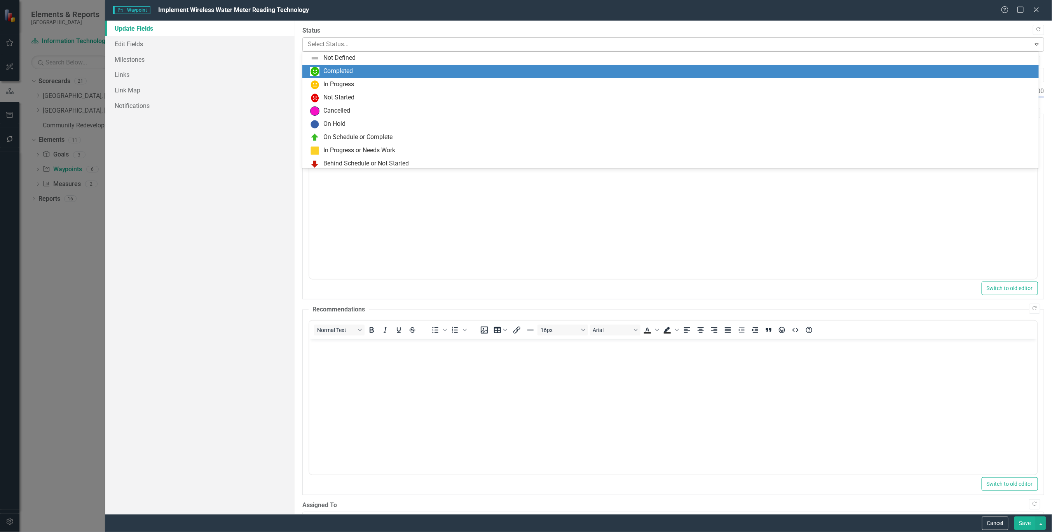
click at [389, 47] on div at bounding box center [667, 44] width 718 height 10
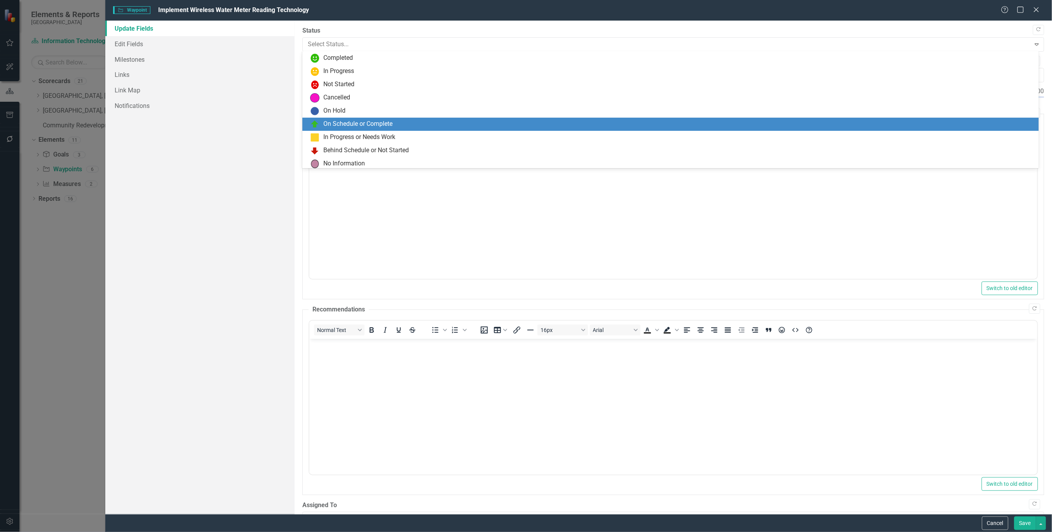
drag, startPoint x: 358, startPoint y: 127, endPoint x: 106, endPoint y: 35, distance: 268.1
click at [358, 127] on div "On Schedule or Complete" at bounding box center [357, 124] width 69 height 9
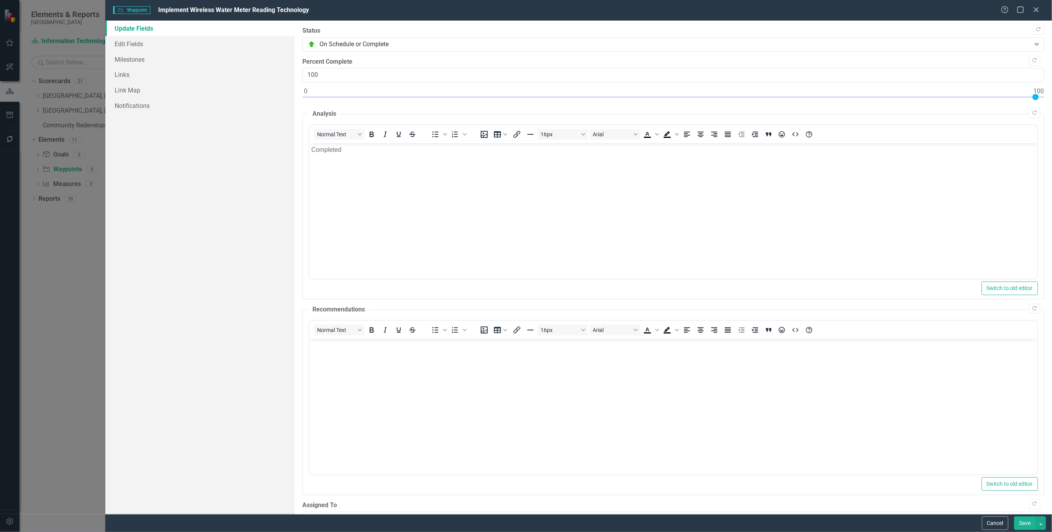
click at [1023, 523] on button "Save" at bounding box center [1025, 524] width 22 height 14
